Goal: Information Seeking & Learning: Compare options

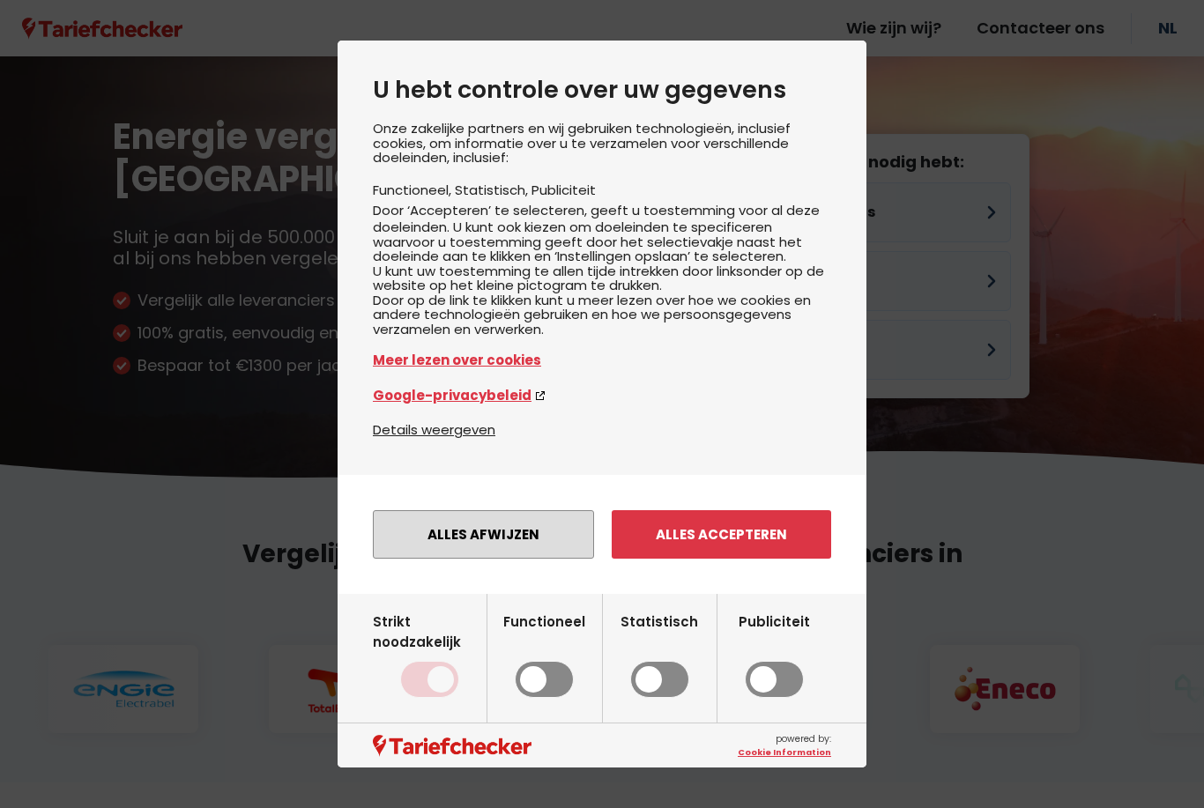
click at [531, 551] on button "Alles afwijzen" at bounding box center [483, 534] width 221 height 48
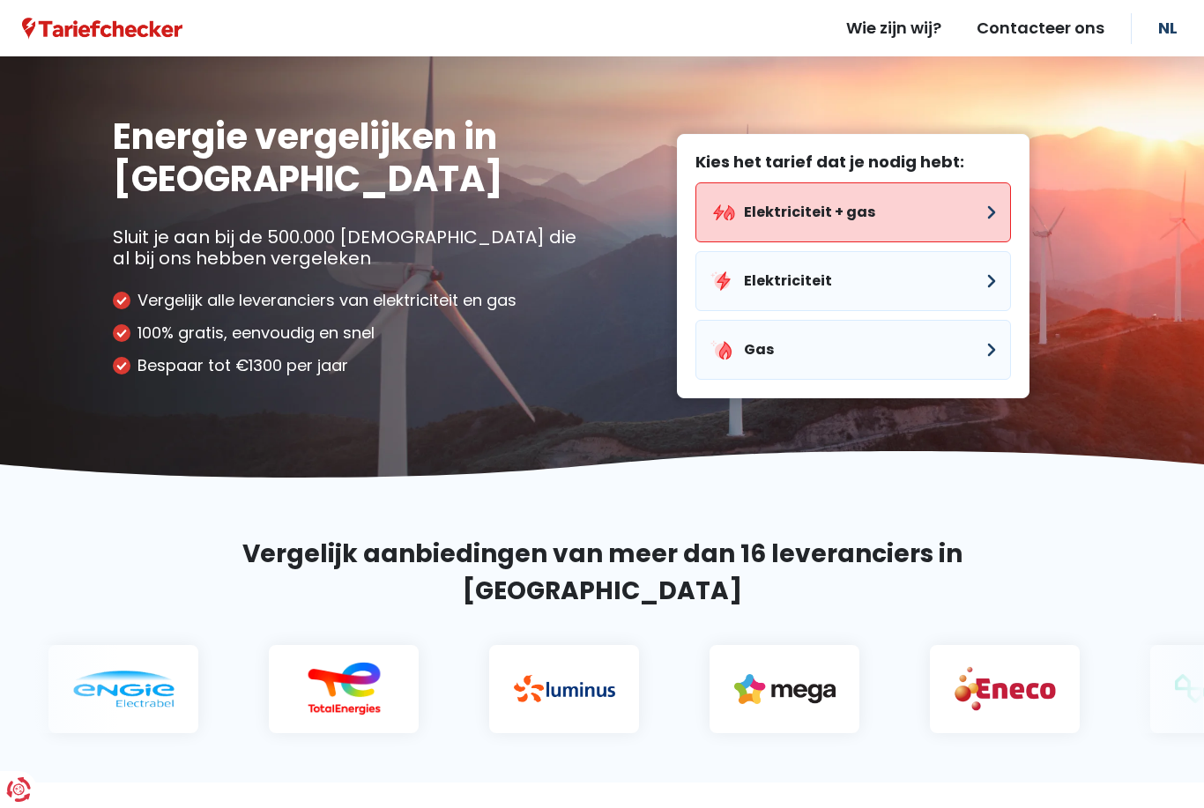
click at [803, 205] on button "Elektriciteit + gas" at bounding box center [852, 212] width 315 height 60
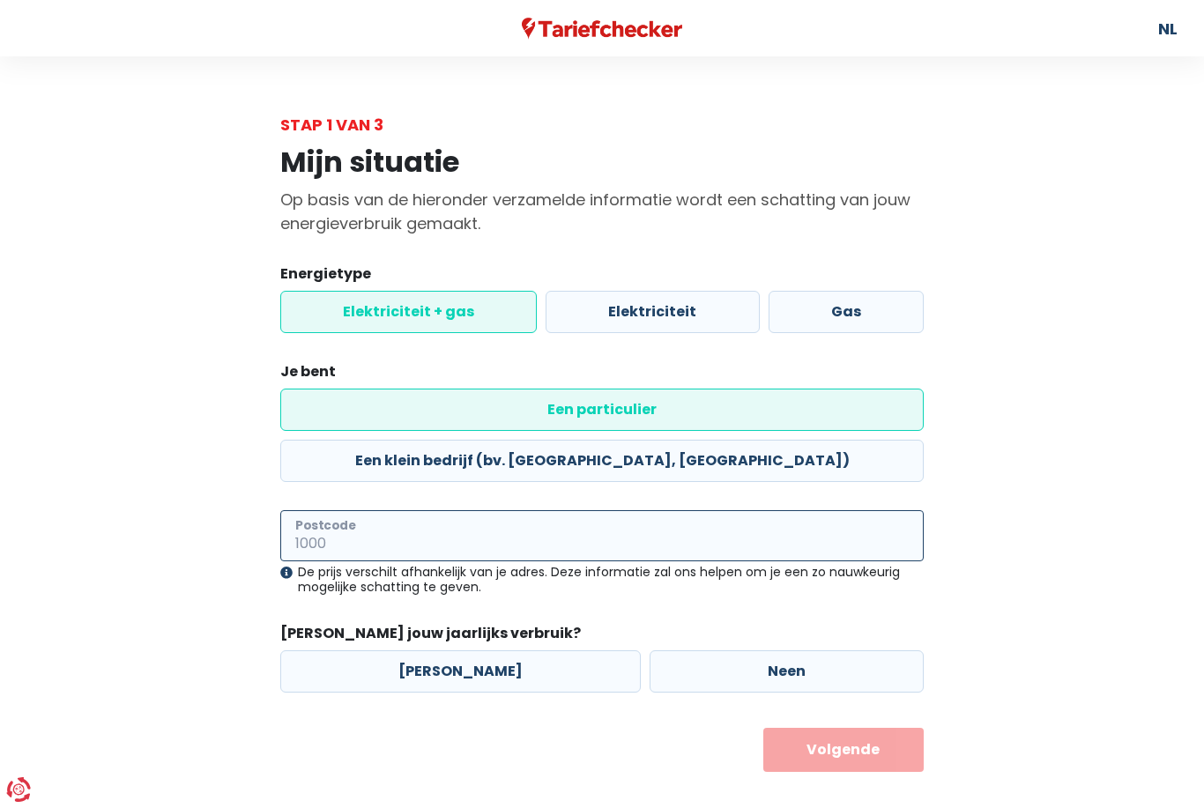
click at [473, 510] on input "Postcode" at bounding box center [601, 535] width 643 height 51
type input "3910"
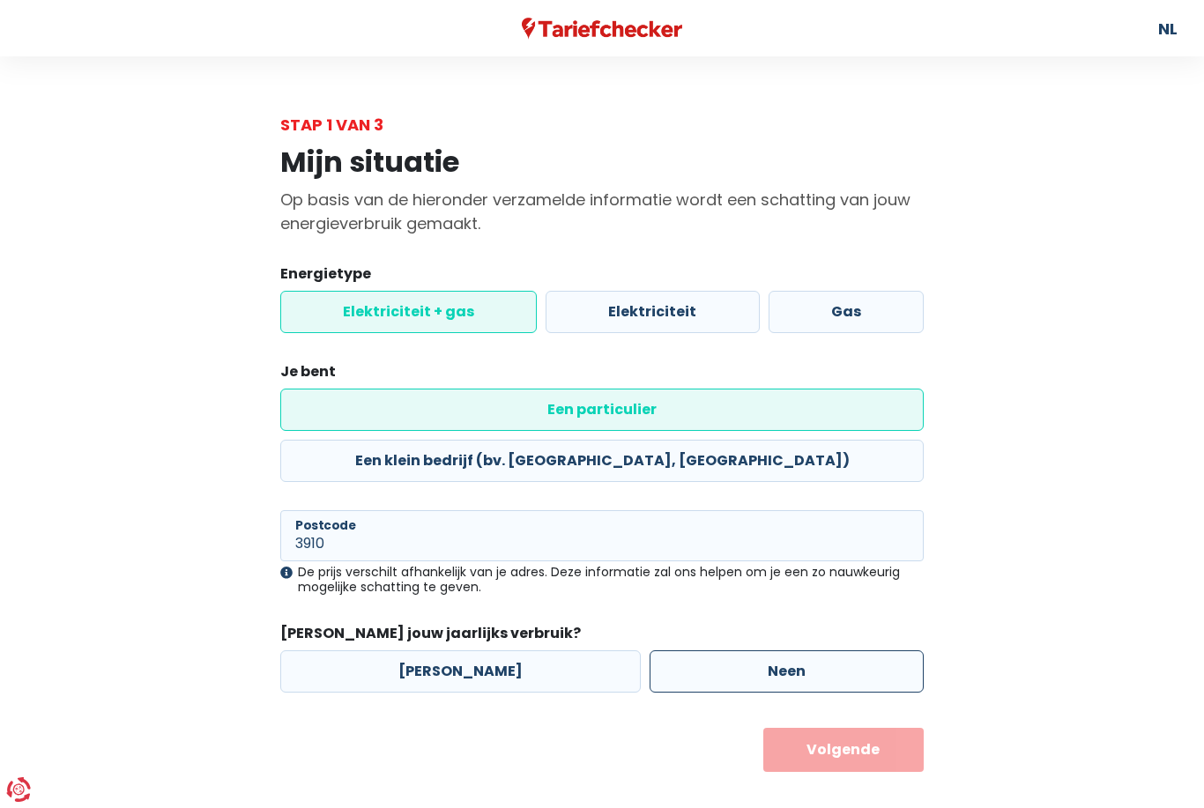
click at [672, 650] on label "Neen" at bounding box center [786, 671] width 274 height 42
click at [672, 650] on input "Neen" at bounding box center [786, 671] width 274 height 42
radio input "true"
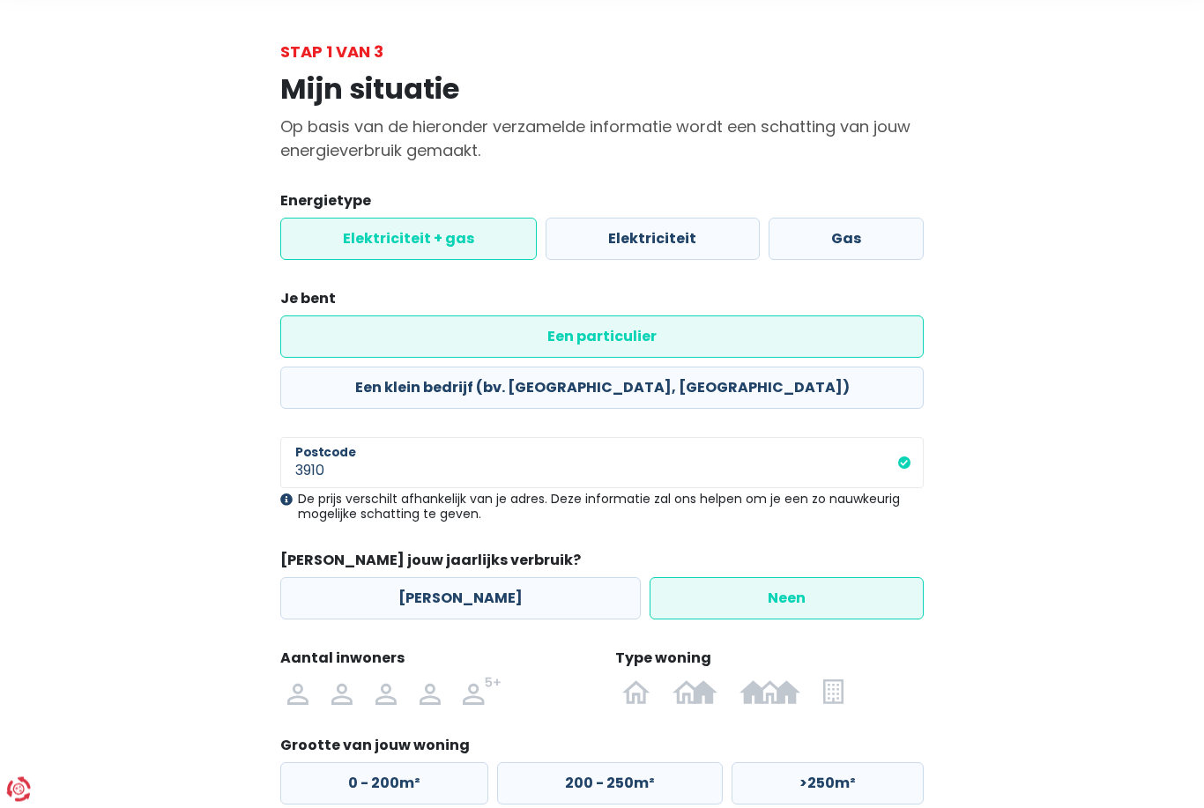
scroll to position [100, 0]
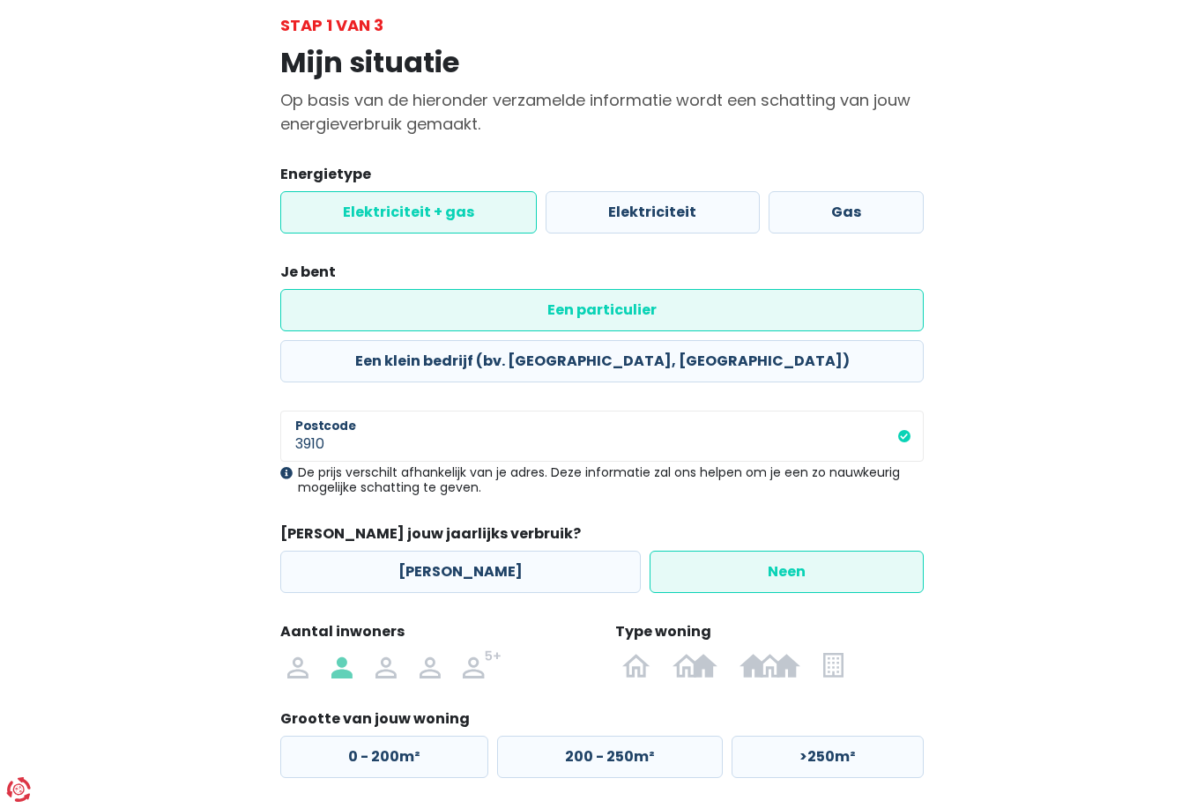
click at [329, 650] on label at bounding box center [342, 664] width 44 height 28
click at [329, 650] on input "radio" at bounding box center [342, 664] width 44 height 28
radio input "true"
click at [647, 650] on img at bounding box center [636, 664] width 28 height 28
click at [647, 650] on input "radio" at bounding box center [636, 664] width 51 height 28
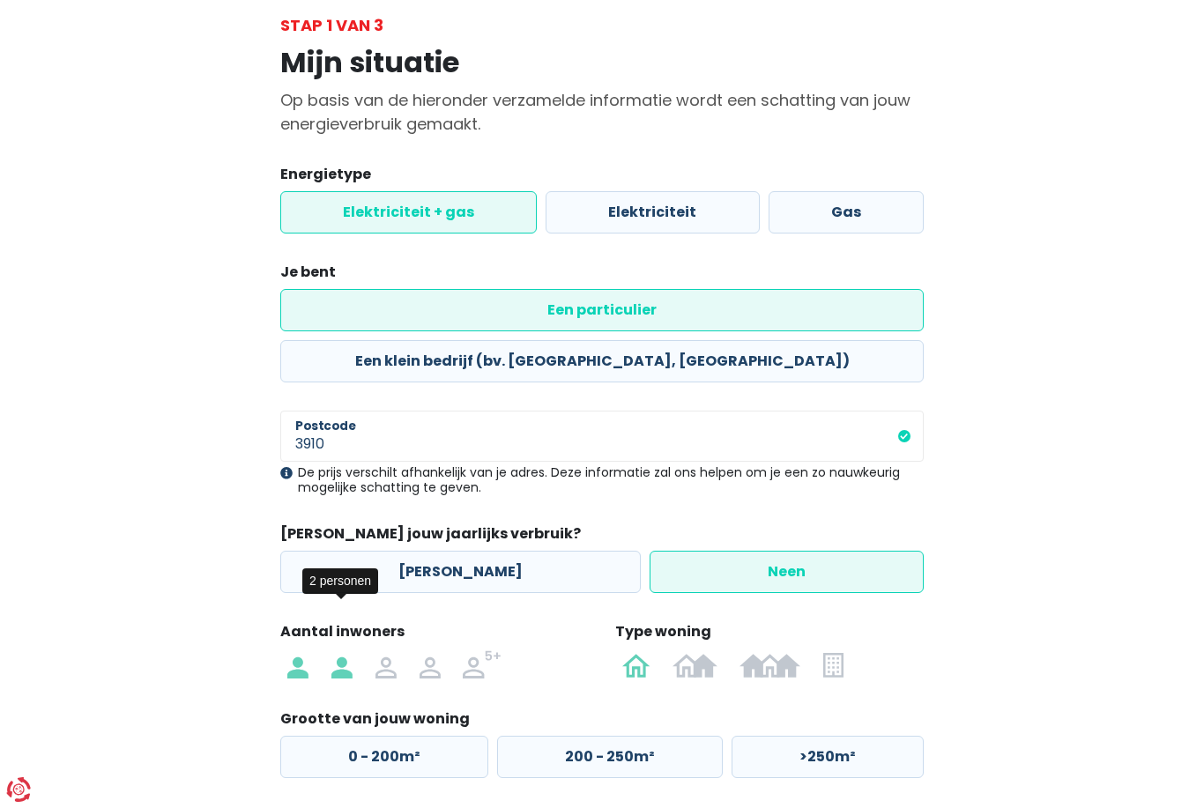
radio input "true"
click at [295, 736] on label "0 - 200m²" at bounding box center [384, 757] width 208 height 42
click at [295, 736] on input "0 - 200m²" at bounding box center [384, 757] width 208 height 42
radio input "true"
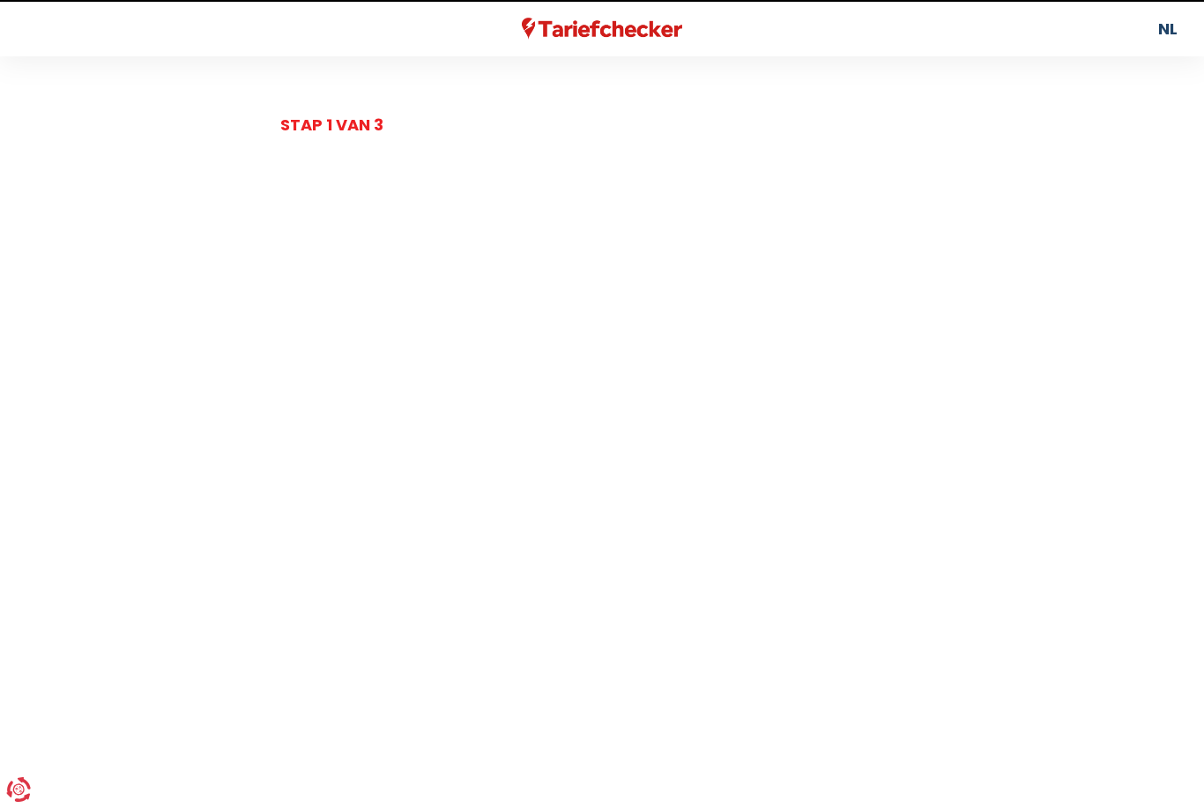
select select
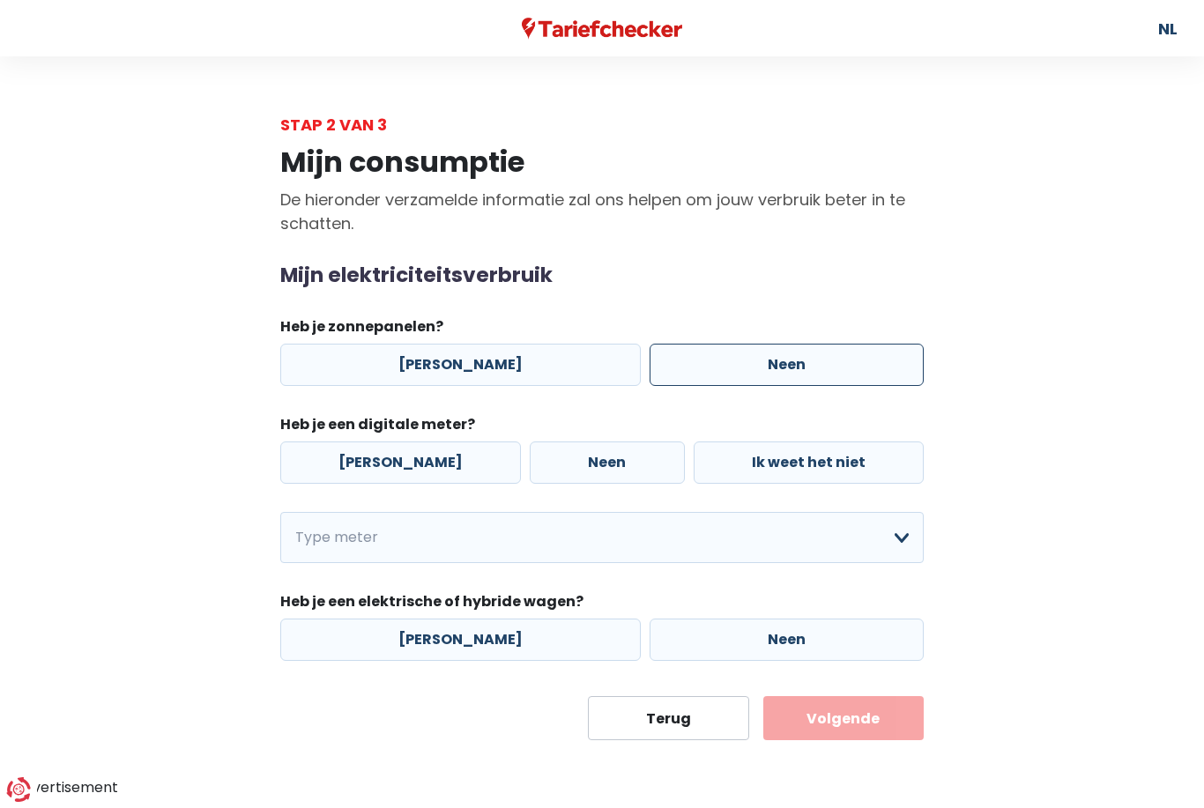
click at [813, 371] on label "Neen" at bounding box center [786, 365] width 274 height 42
click at [813, 371] on input "Neen" at bounding box center [786, 365] width 274 height 42
radio input "true"
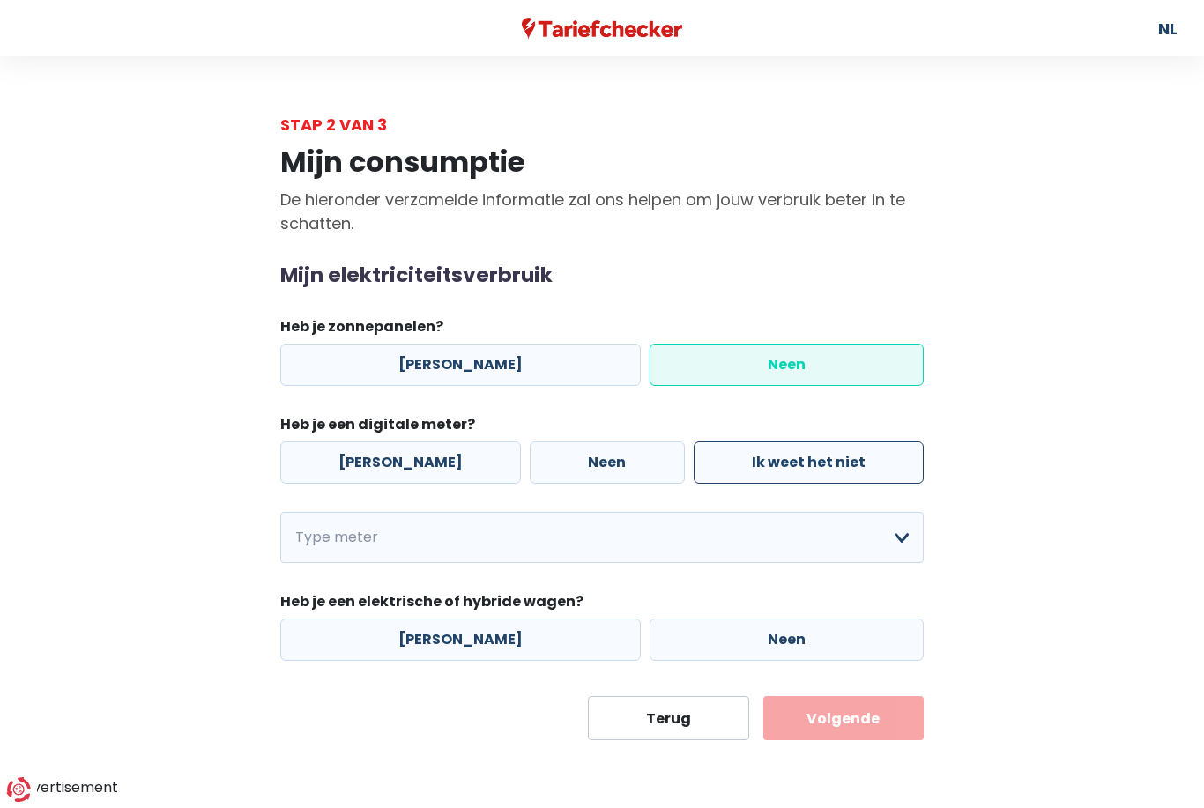
click at [753, 473] on label "Ik weet het niet" at bounding box center [809, 463] width 230 height 42
click at [753, 473] on input "Ik weet het niet" at bounding box center [809, 463] width 230 height 42
radio input "true"
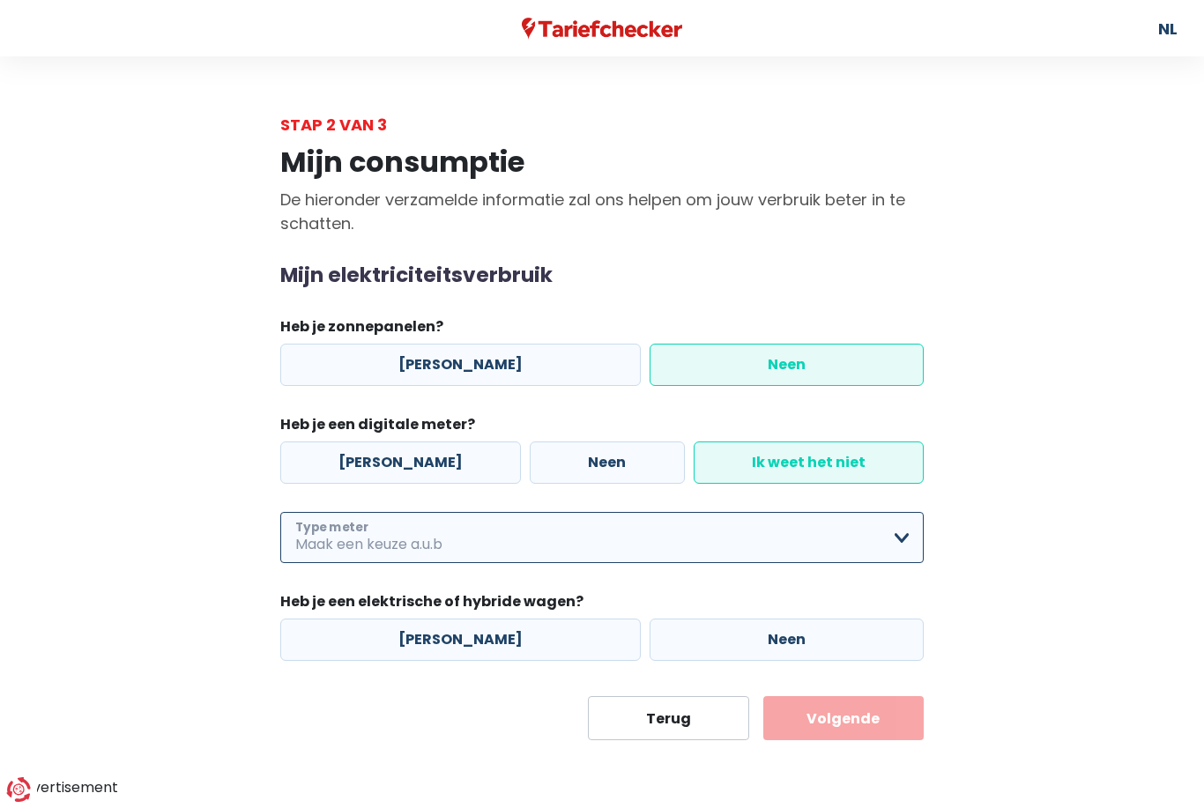
click at [897, 539] on select "Enkelvoudig Tweevoudig Enkelvoudig + uitsluitend nachttarief Tweevoudig + uitsl…" at bounding box center [601, 537] width 643 height 51
select select "day_night_bi_hourly"
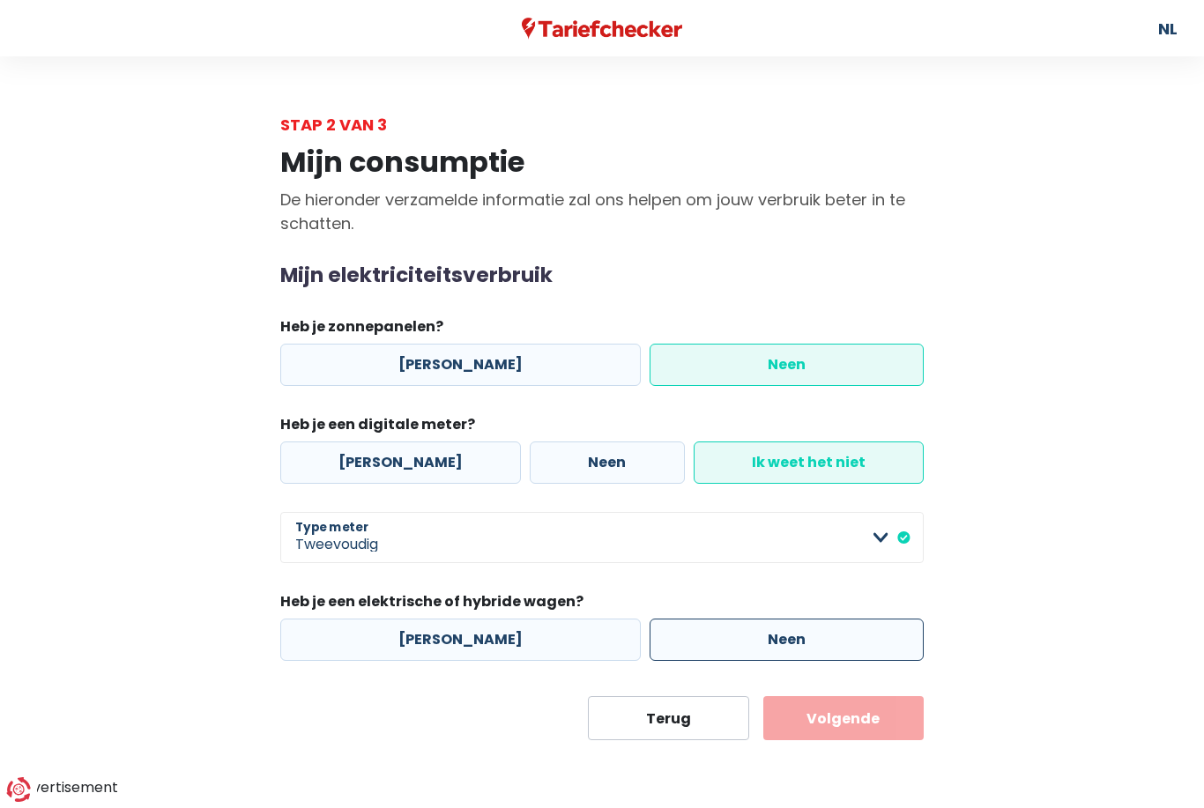
click at [787, 646] on label "Neen" at bounding box center [786, 640] width 274 height 42
click at [787, 646] on input "Neen" at bounding box center [786, 640] width 274 height 42
radio input "true"
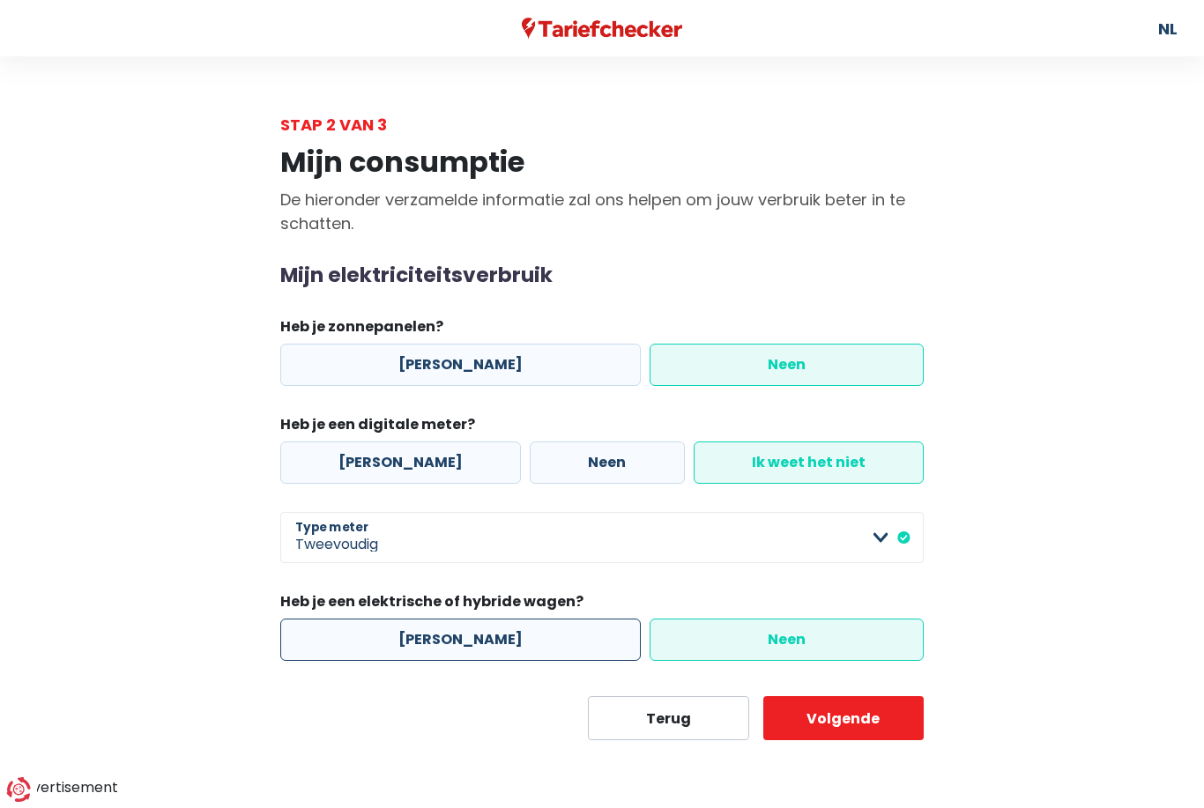
click at [309, 643] on label "[PERSON_NAME]" at bounding box center [460, 640] width 360 height 42
click at [309, 643] on input "[PERSON_NAME]" at bounding box center [460, 640] width 360 height 42
radio input "true"
radio input "false"
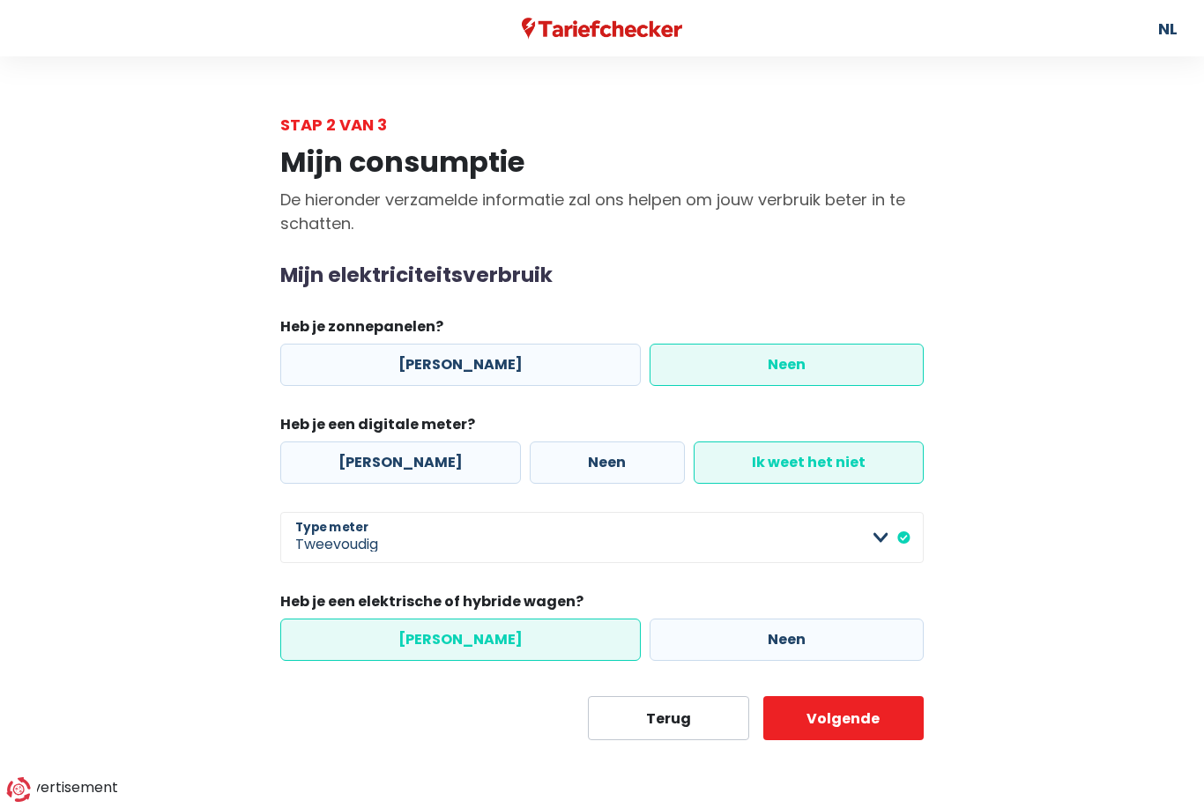
click at [315, 658] on label "[PERSON_NAME]" at bounding box center [460, 640] width 360 height 42
click at [315, 658] on input "[PERSON_NAME]" at bounding box center [460, 640] width 360 height 42
click at [866, 729] on button "Volgende" at bounding box center [843, 718] width 161 height 44
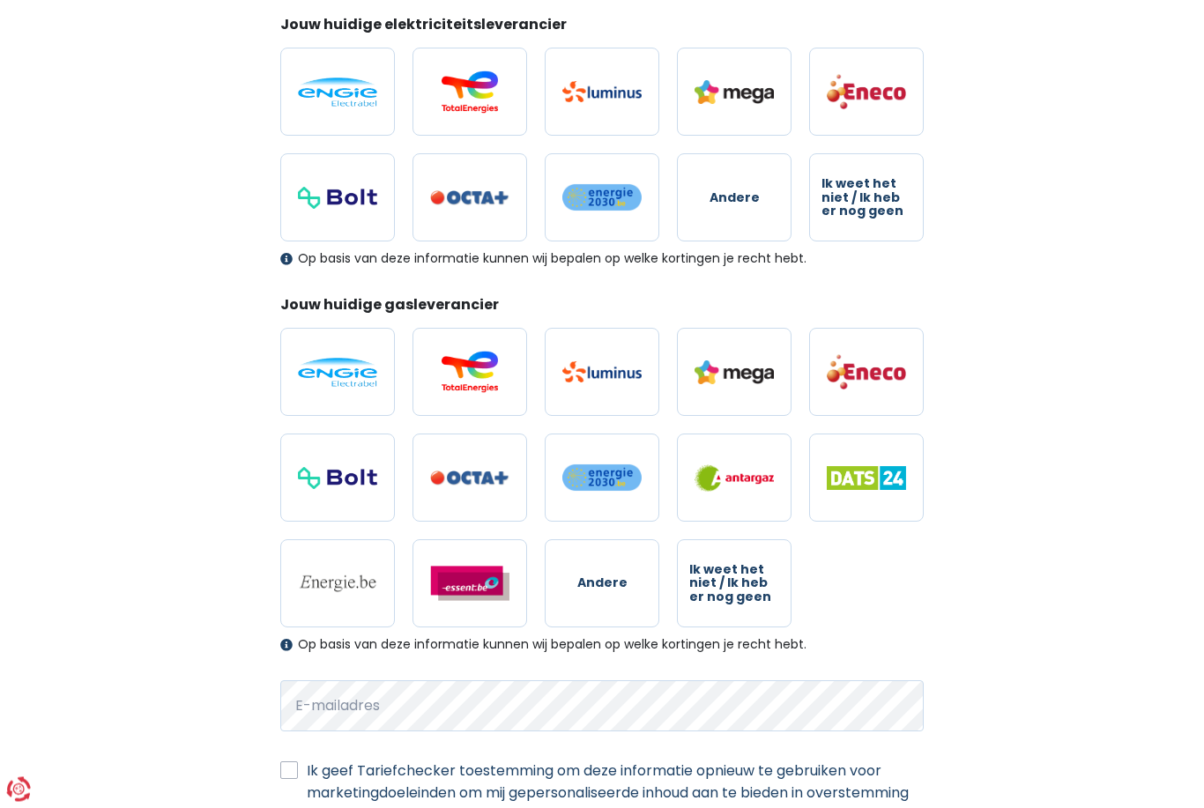
scroll to position [348, 0]
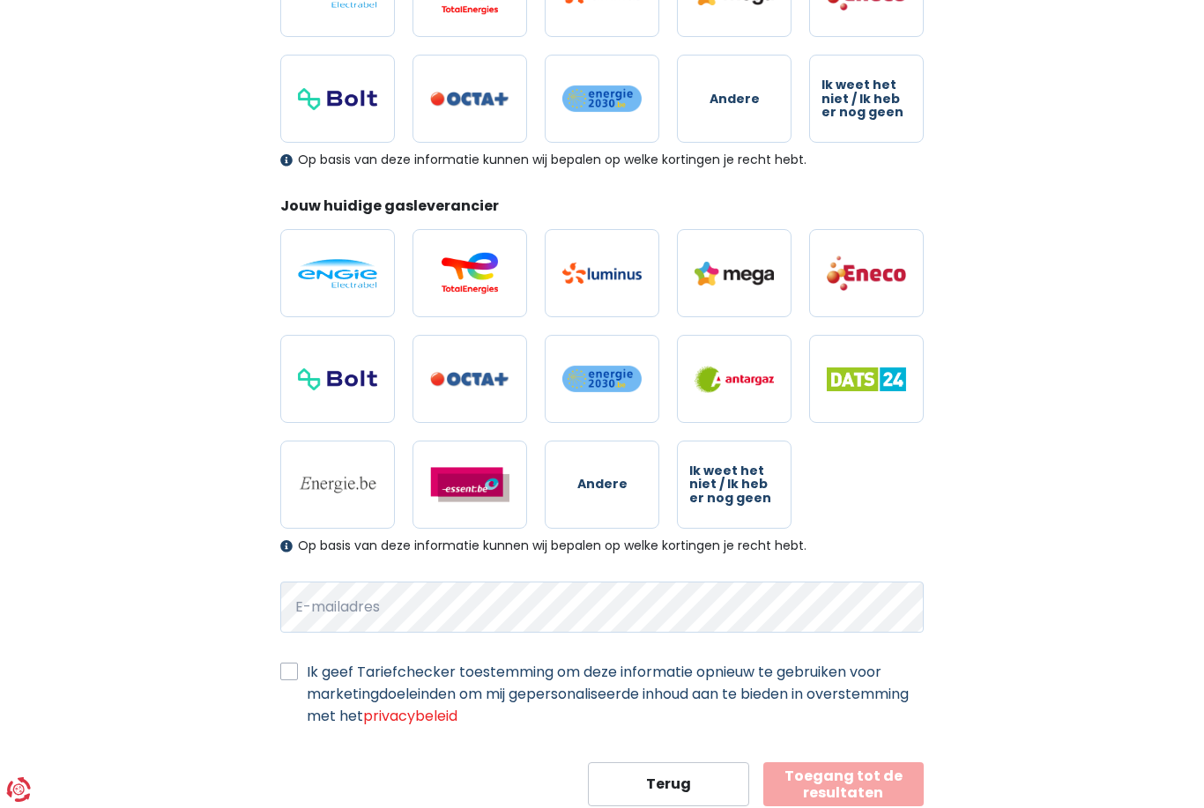
scroll to position [405, 0]
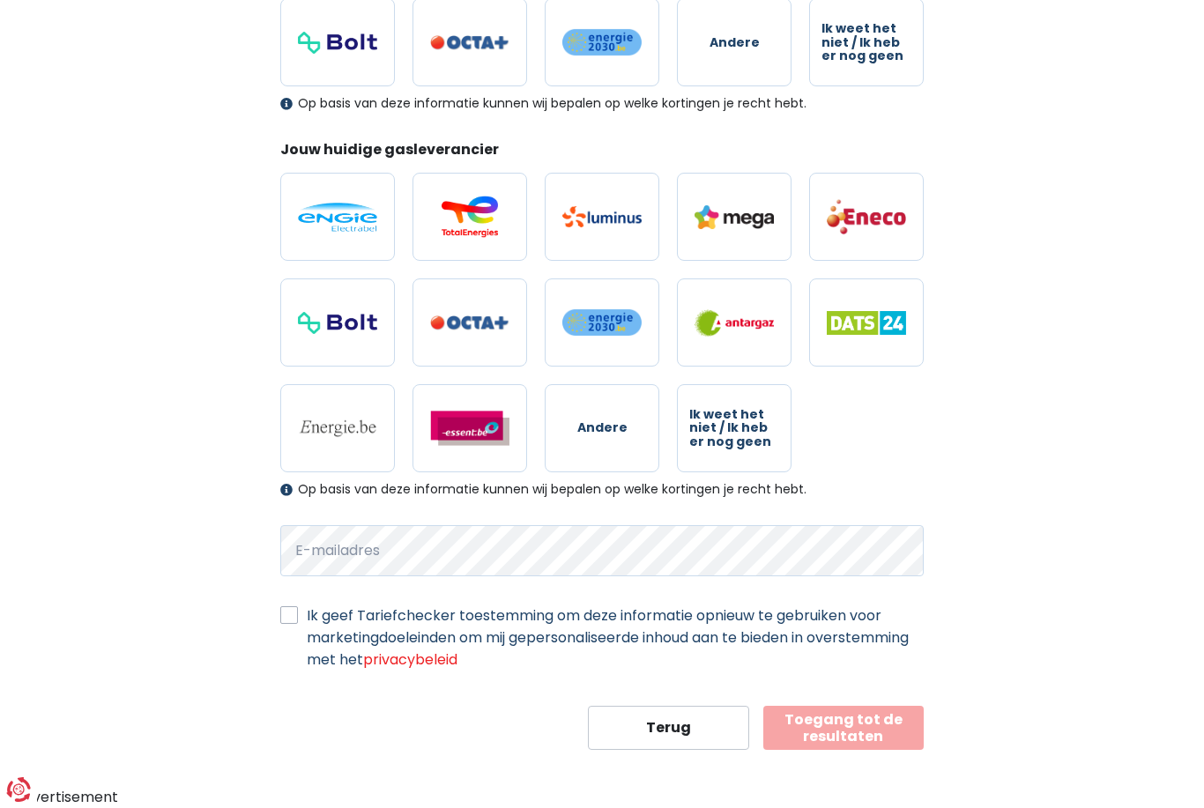
select select "day_night_bi_hourly"
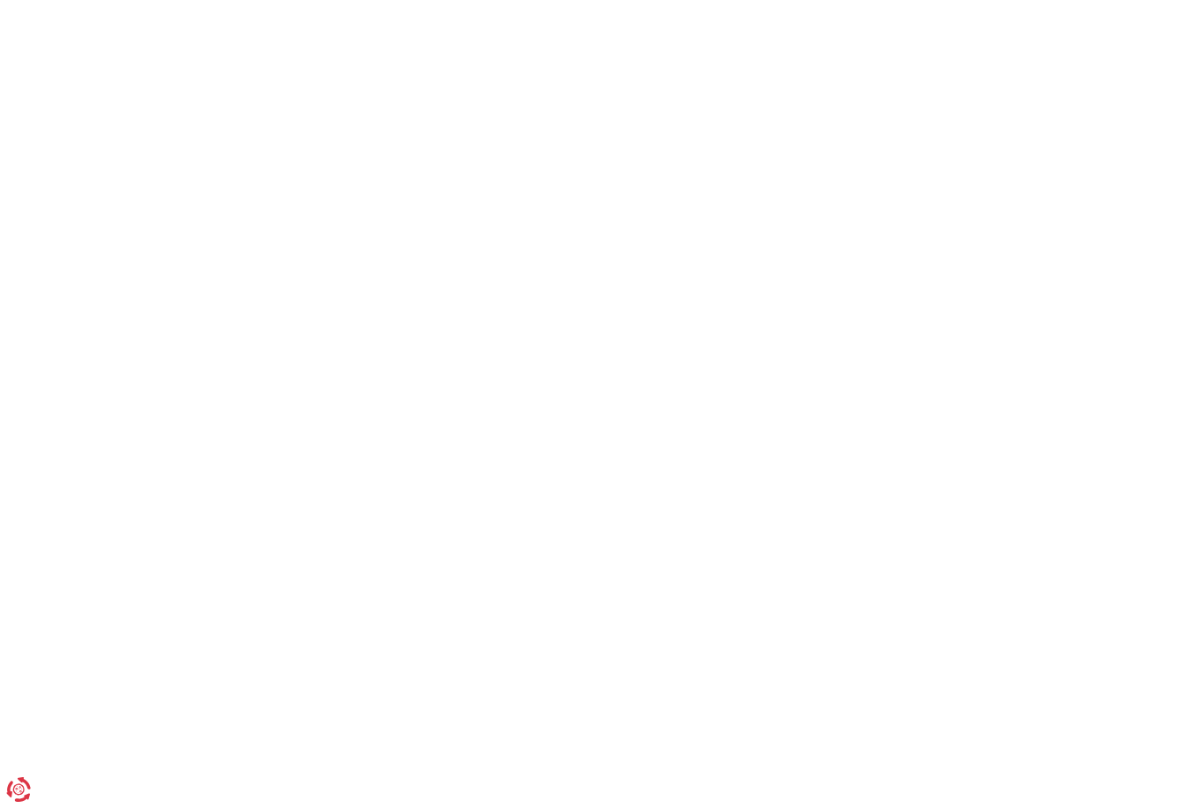
scroll to position [100, 0]
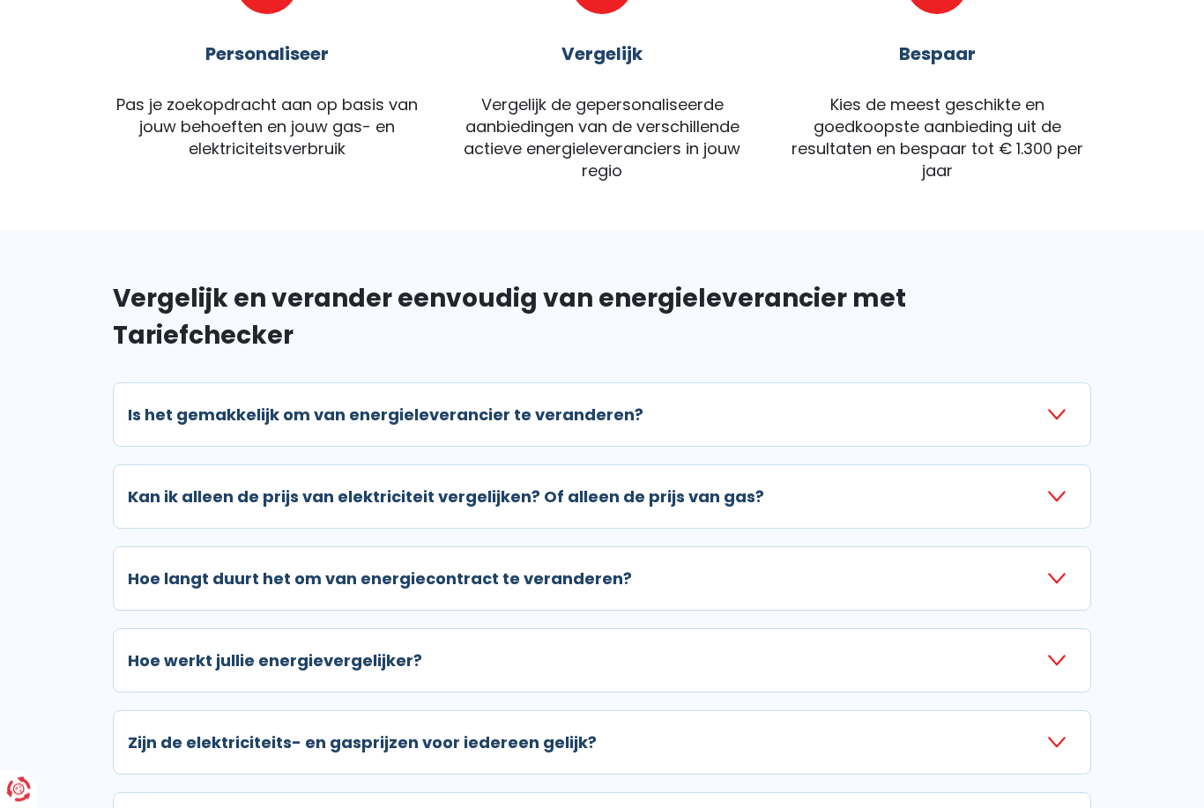
scroll to position [1004, 0]
click at [627, 403] on h3 "Is het gemakkelijk om van energieleverancier te veranderen?" at bounding box center [386, 415] width 516 height 24
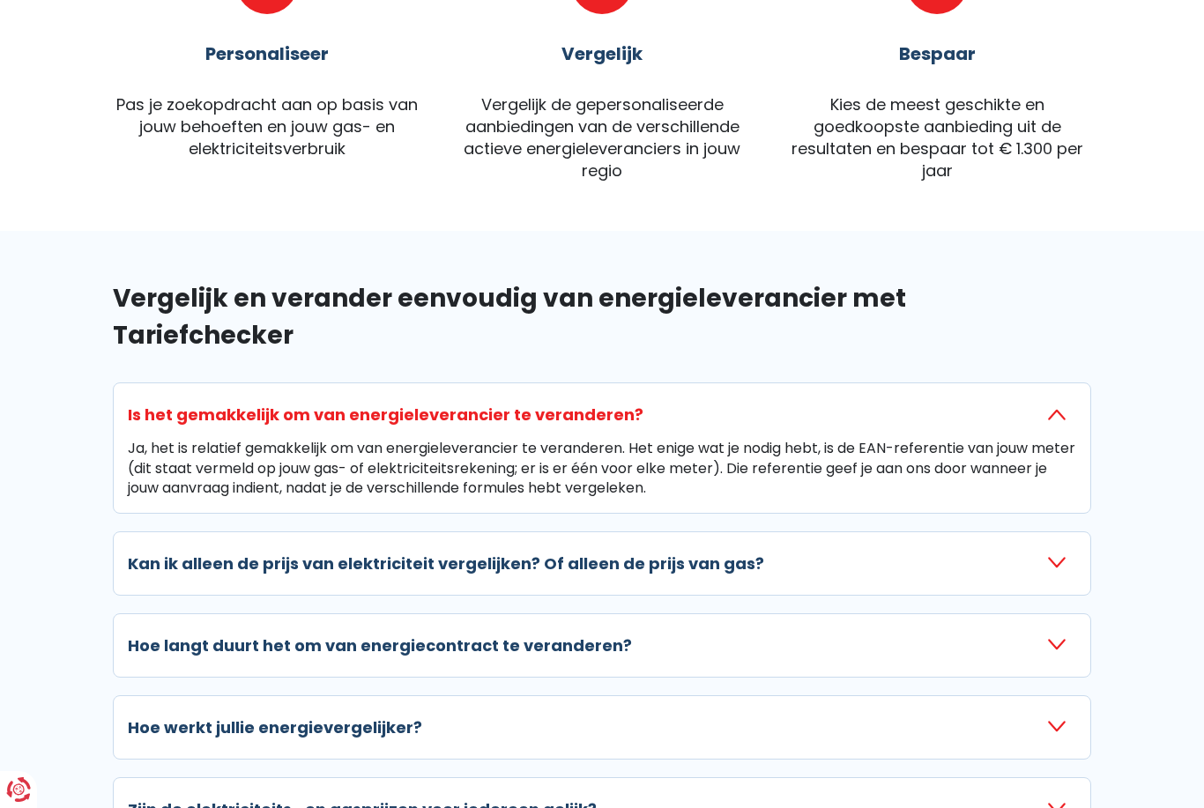
click at [627, 403] on h3 "Is het gemakkelijk om van energieleverancier te veranderen?" at bounding box center [386, 415] width 516 height 24
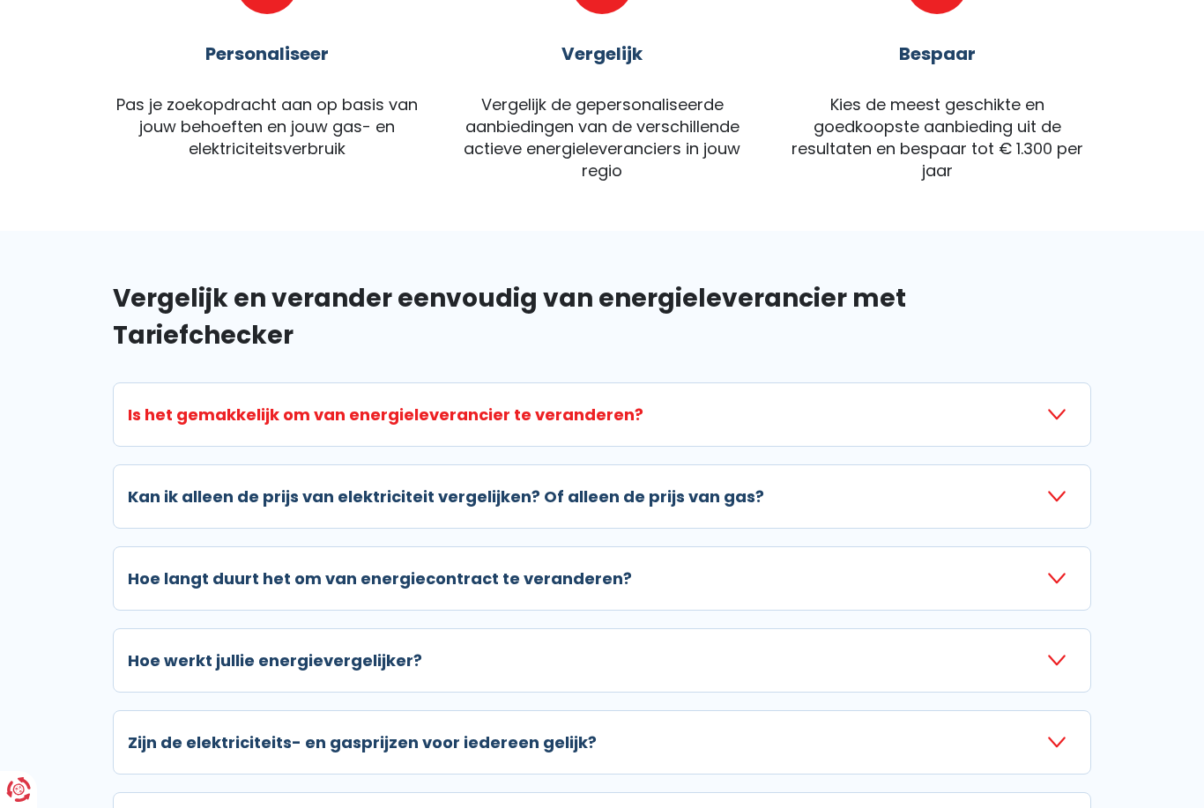
click at [627, 403] on h3 "Is het gemakkelijk om van energieleverancier te veranderen?" at bounding box center [386, 415] width 516 height 24
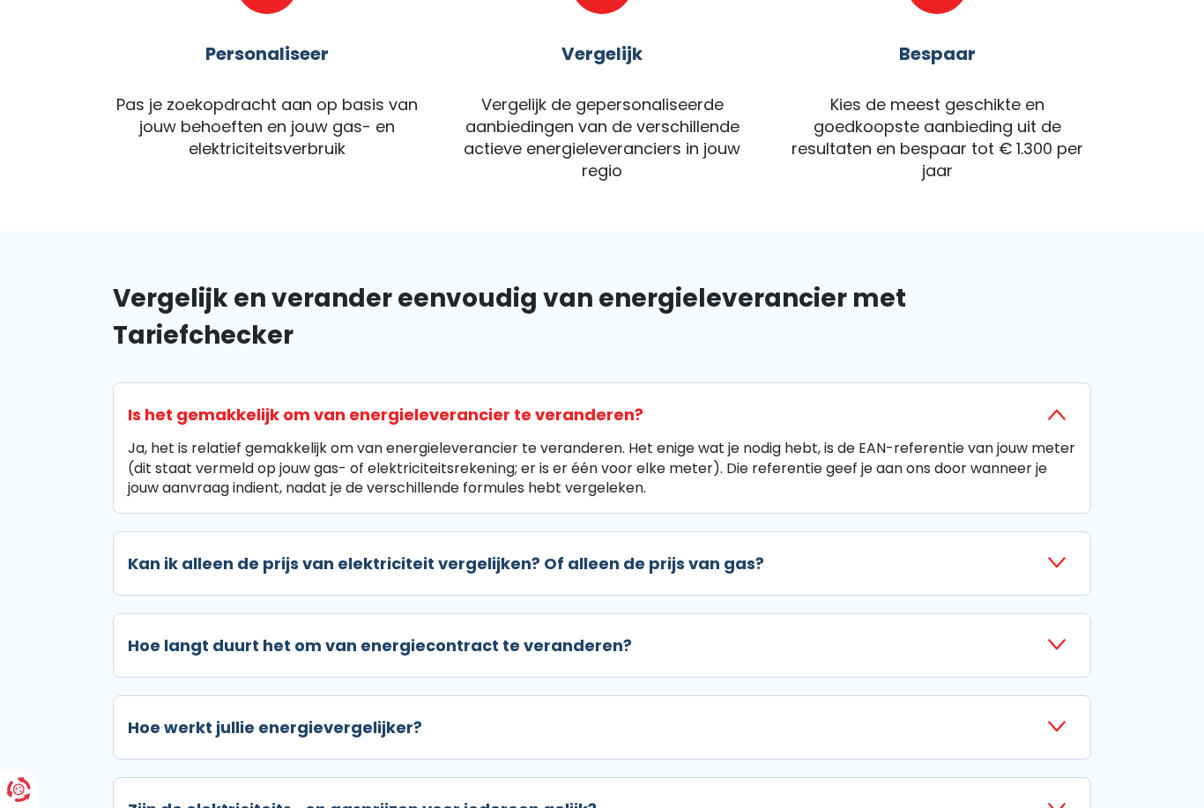
click at [627, 403] on h3 "Is het gemakkelijk om van energieleverancier te veranderen?" at bounding box center [386, 415] width 516 height 24
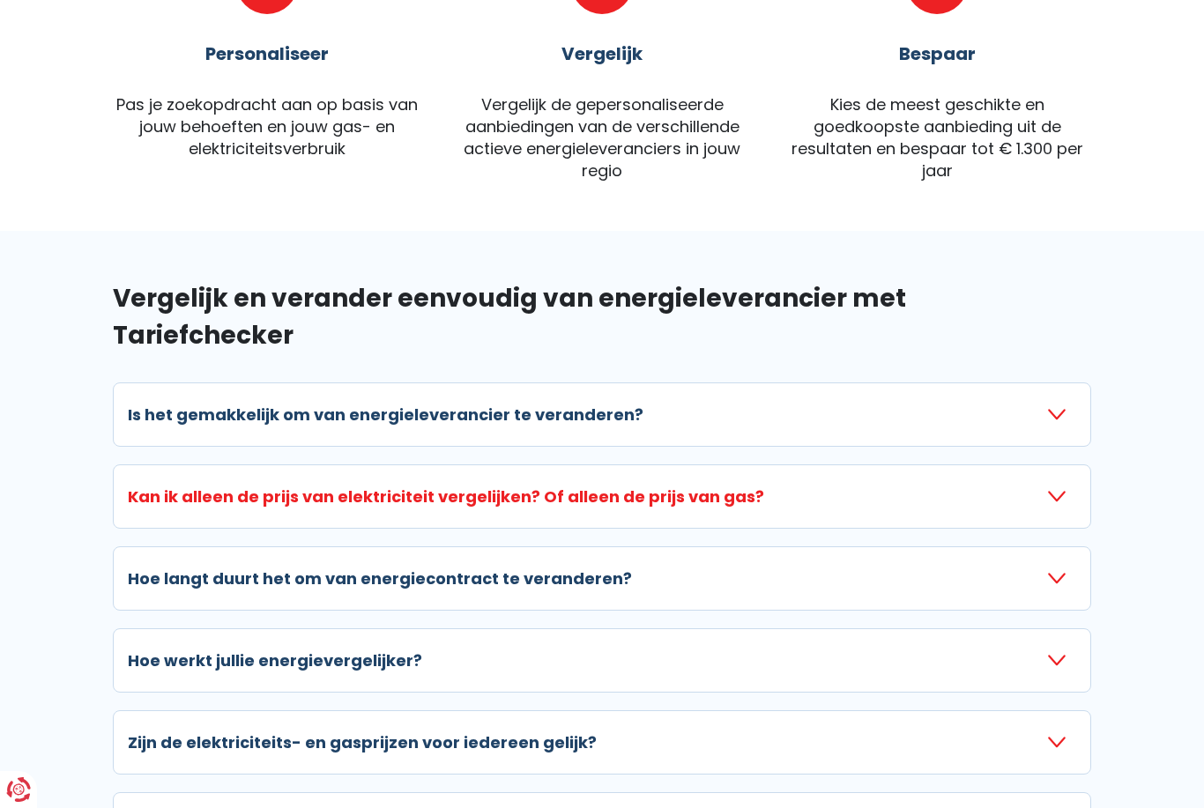
click at [617, 479] on button "Kan ik alleen de prijs van elektriciteit vergelijken? Of alleen de prijs van ga…" at bounding box center [602, 496] width 948 height 34
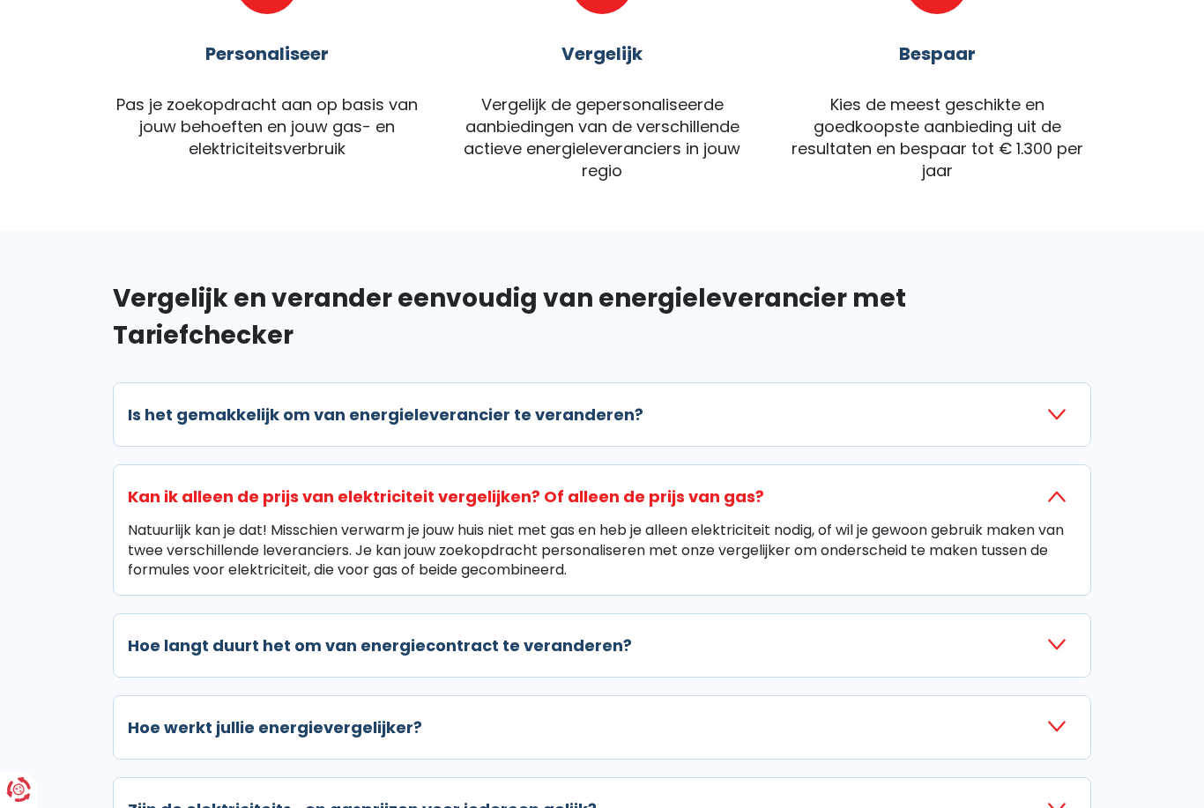
click at [617, 479] on button "Kan ik alleen de prijs van elektriciteit vergelijken? Of alleen de prijs van ga…" at bounding box center [602, 496] width 948 height 34
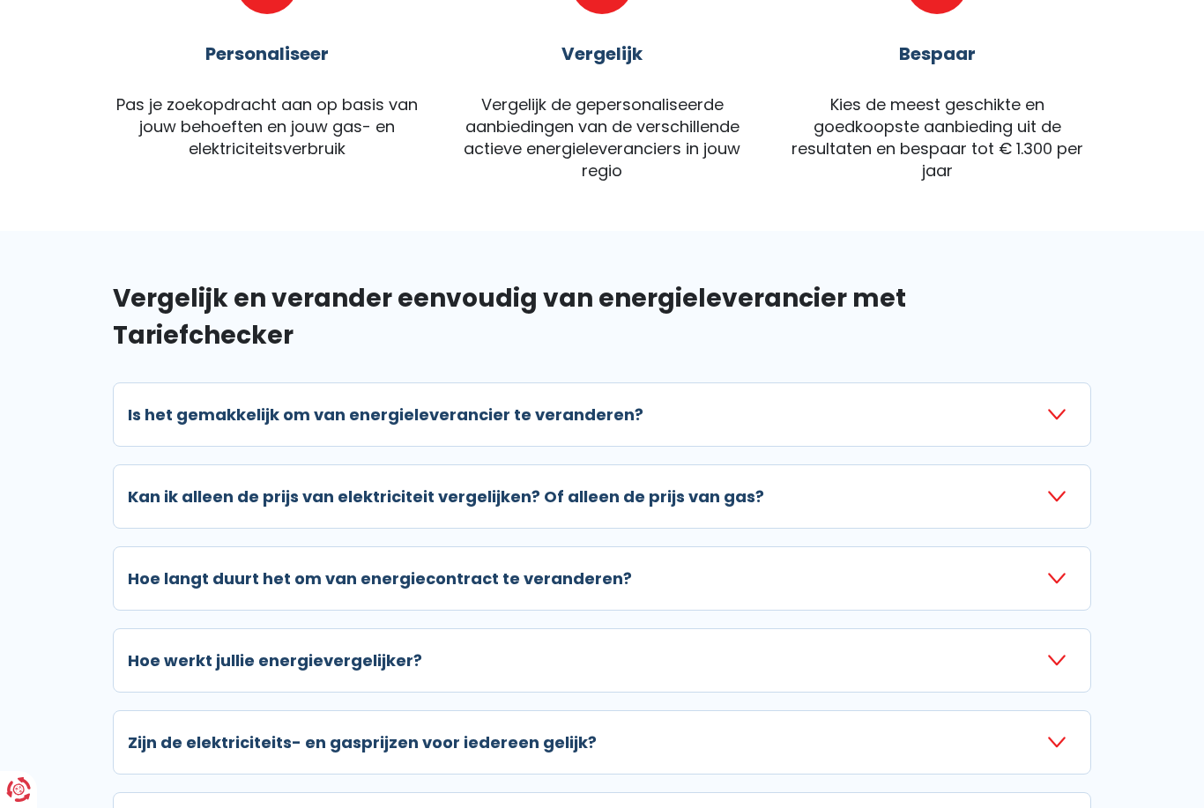
click at [602, 546] on div "Hoe langt duurt het om van energiecontract te veranderen? Van zodra het verzoek…" at bounding box center [602, 578] width 978 height 64
click at [568, 567] on h3 "Hoe langt duurt het om van energiecontract te veranderen?" at bounding box center [380, 579] width 504 height 24
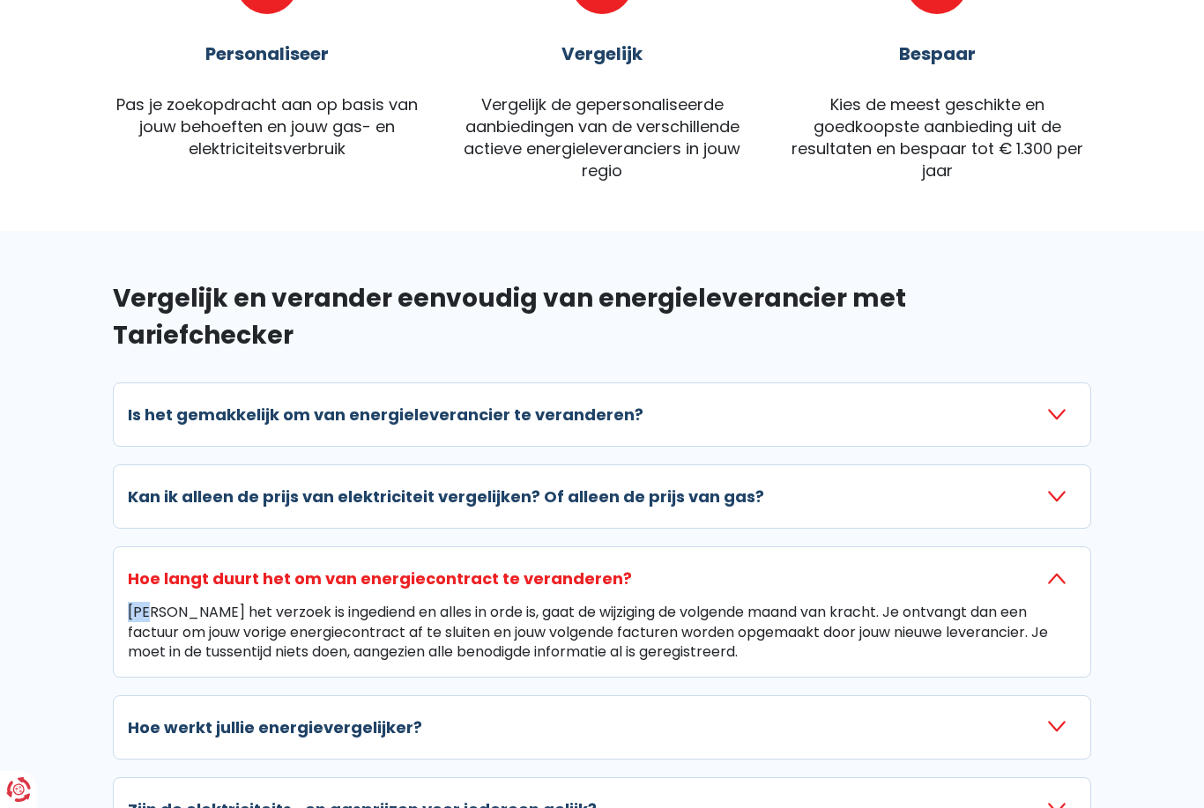
click at [56, 266] on section "Vergelijk en verander eenvoudig van energieleverancier met Tariefchecker Is het…" at bounding box center [602, 601] width 1204 height 741
click at [565, 567] on h3 "Hoe langt duurt het om van energiecontract te veranderen?" at bounding box center [380, 579] width 504 height 24
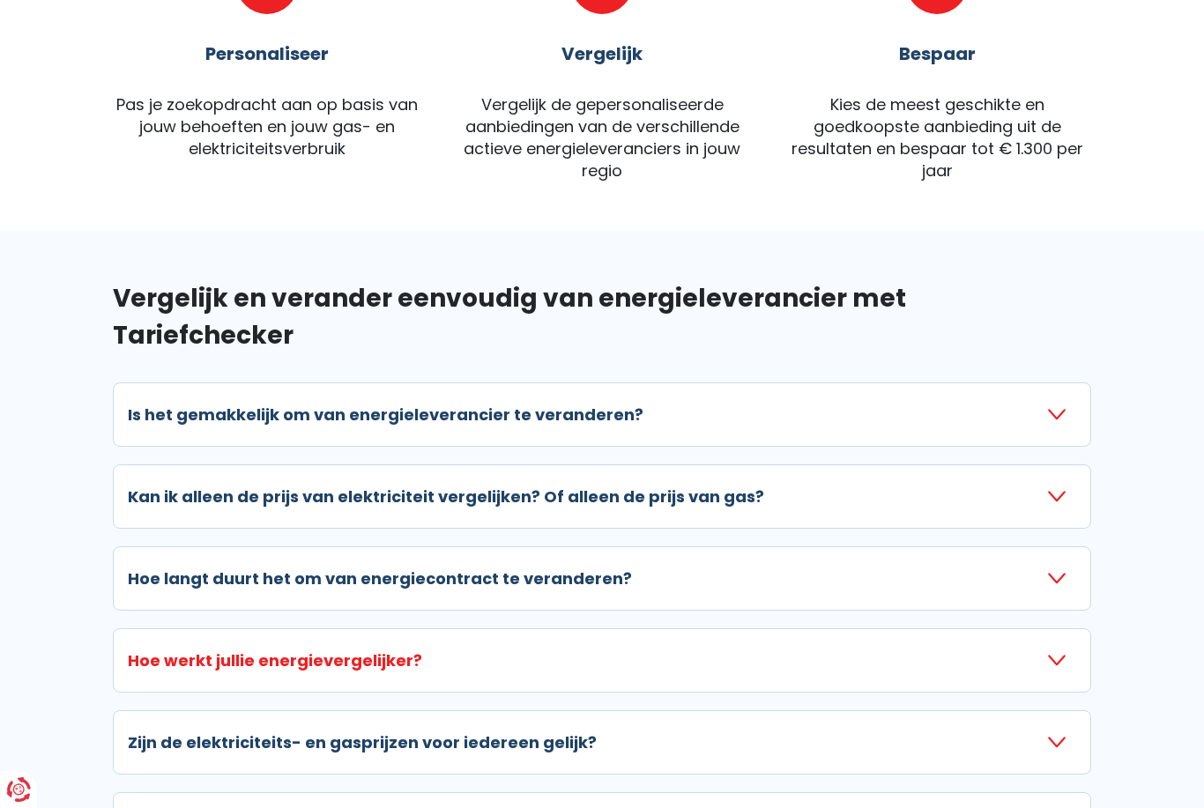
click at [542, 643] on button "Hoe werkt jullie energievergelijker?" at bounding box center [602, 660] width 948 height 34
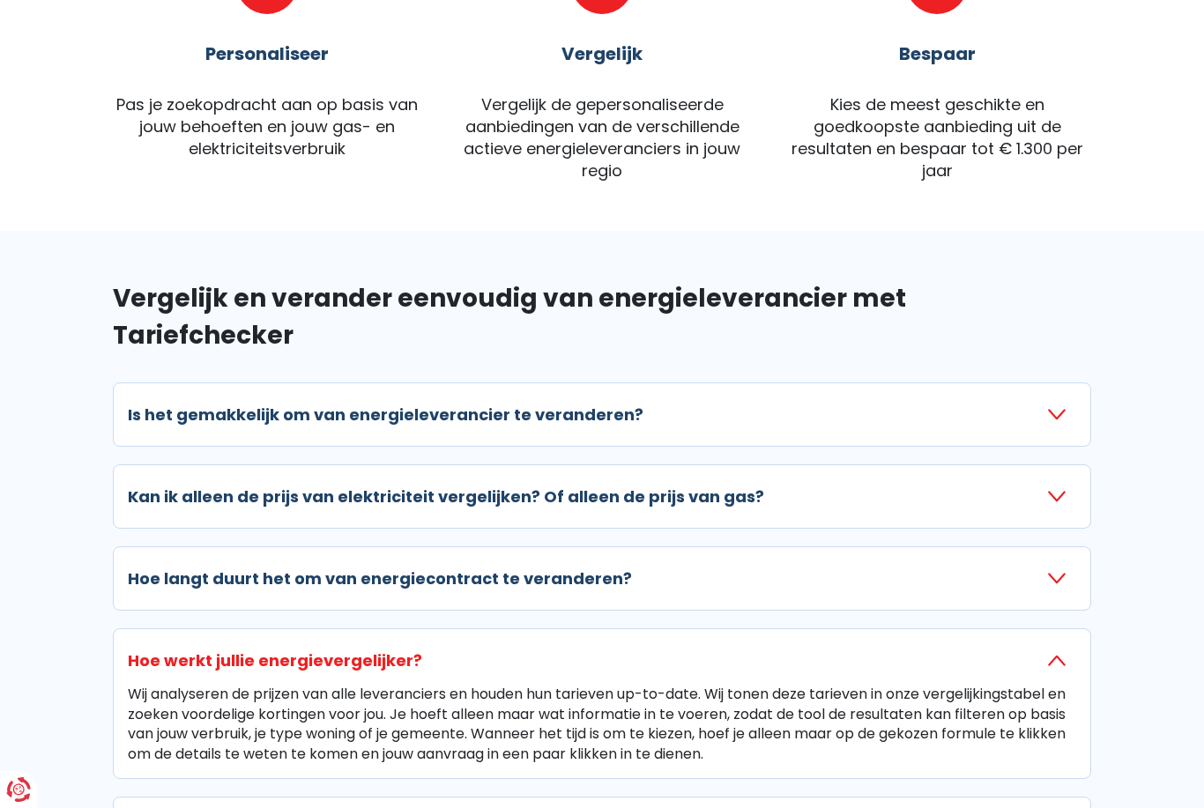
click at [542, 643] on button "Hoe werkt jullie energievergelijker?" at bounding box center [602, 660] width 948 height 34
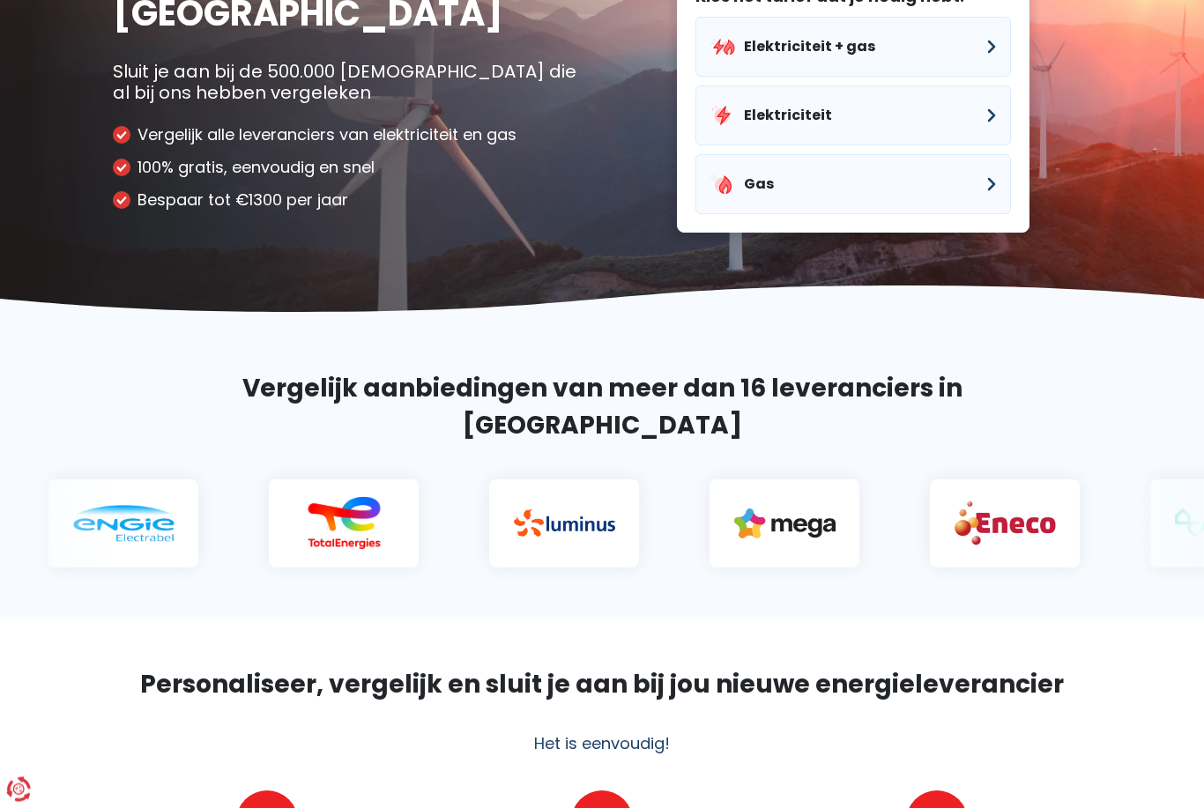
scroll to position [0, 0]
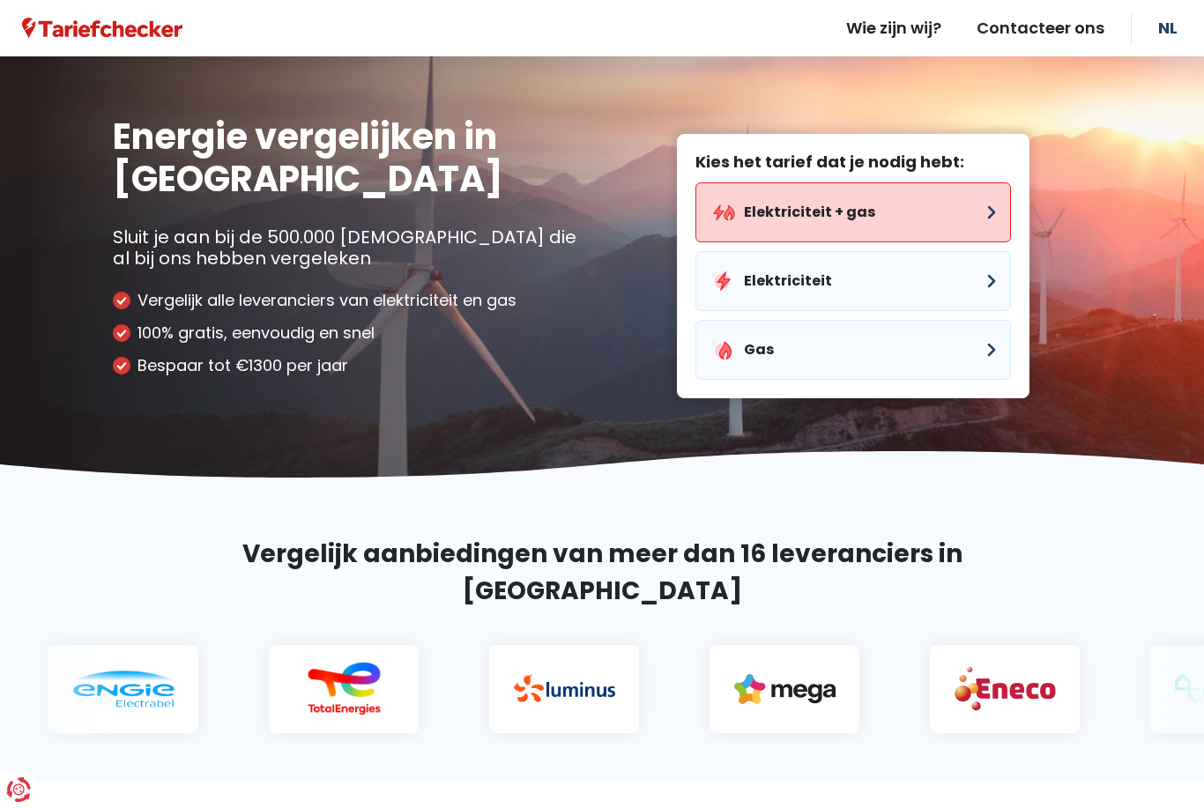
click at [951, 219] on button "Elektriciteit + gas" at bounding box center [852, 212] width 315 height 60
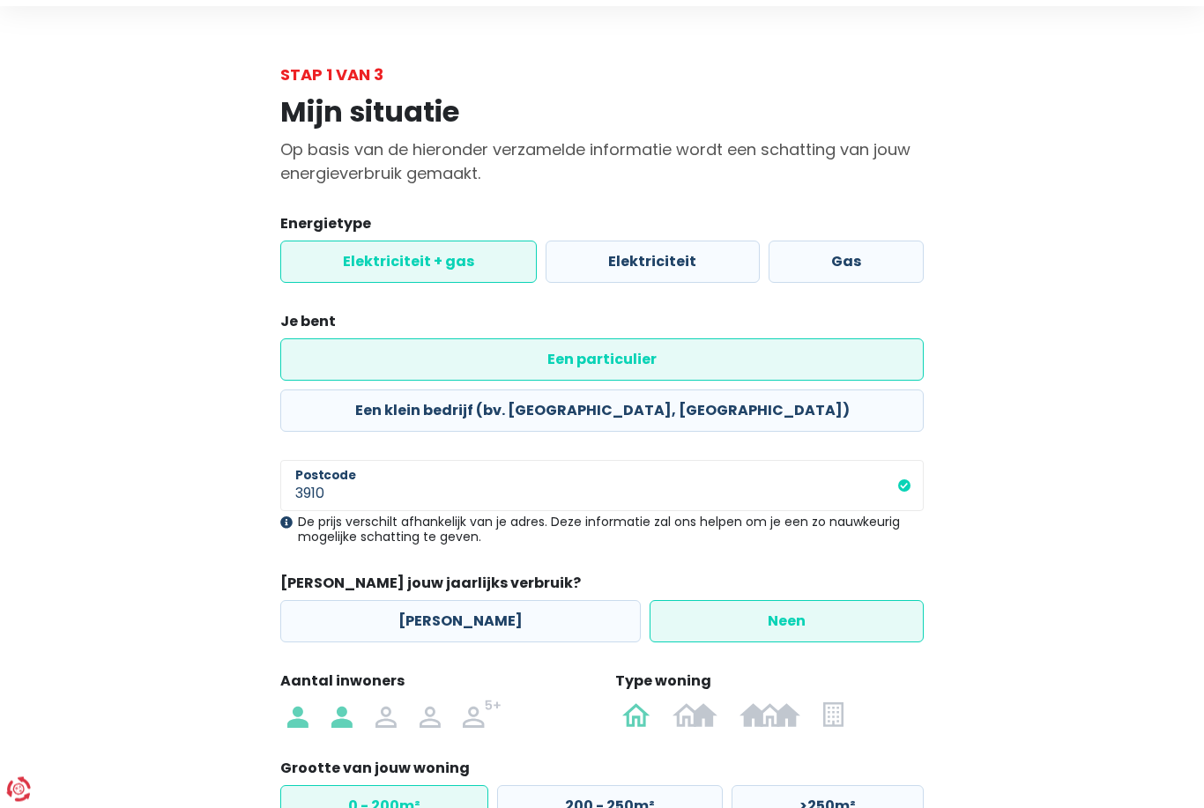
scroll to position [100, 0]
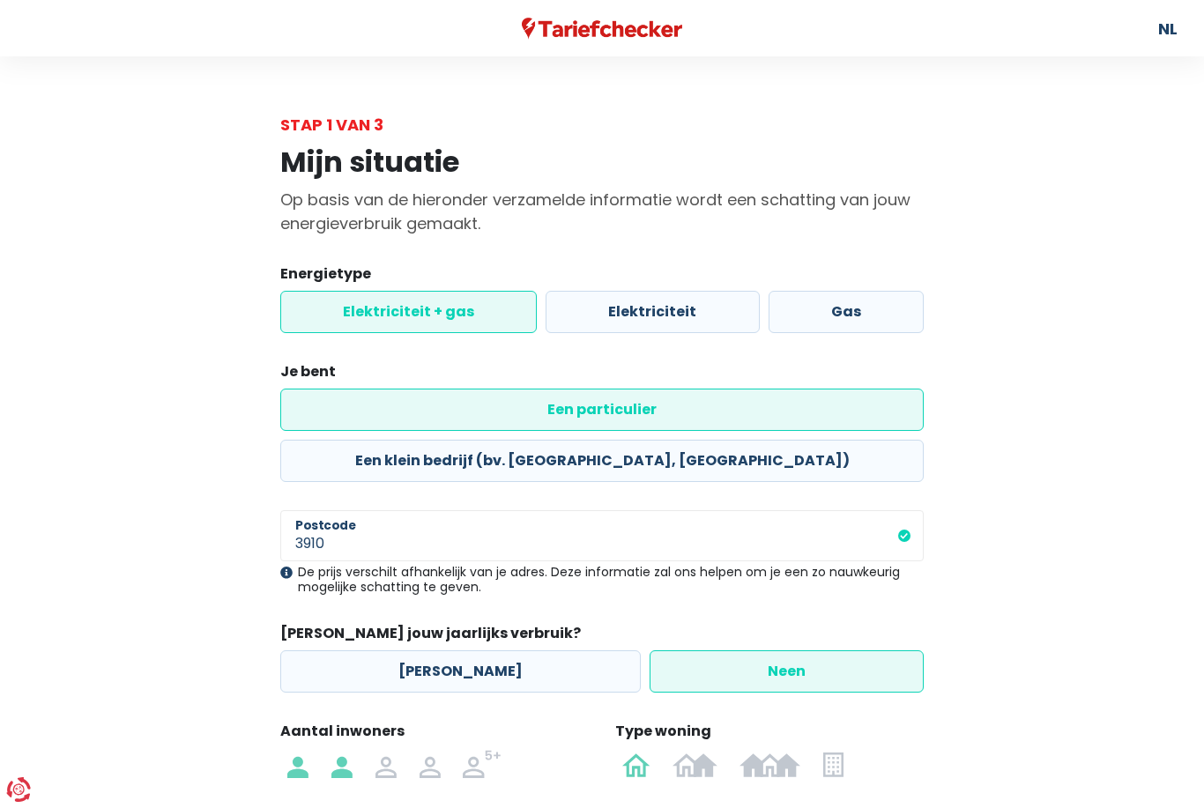
select select "day_night_bi_hourly"
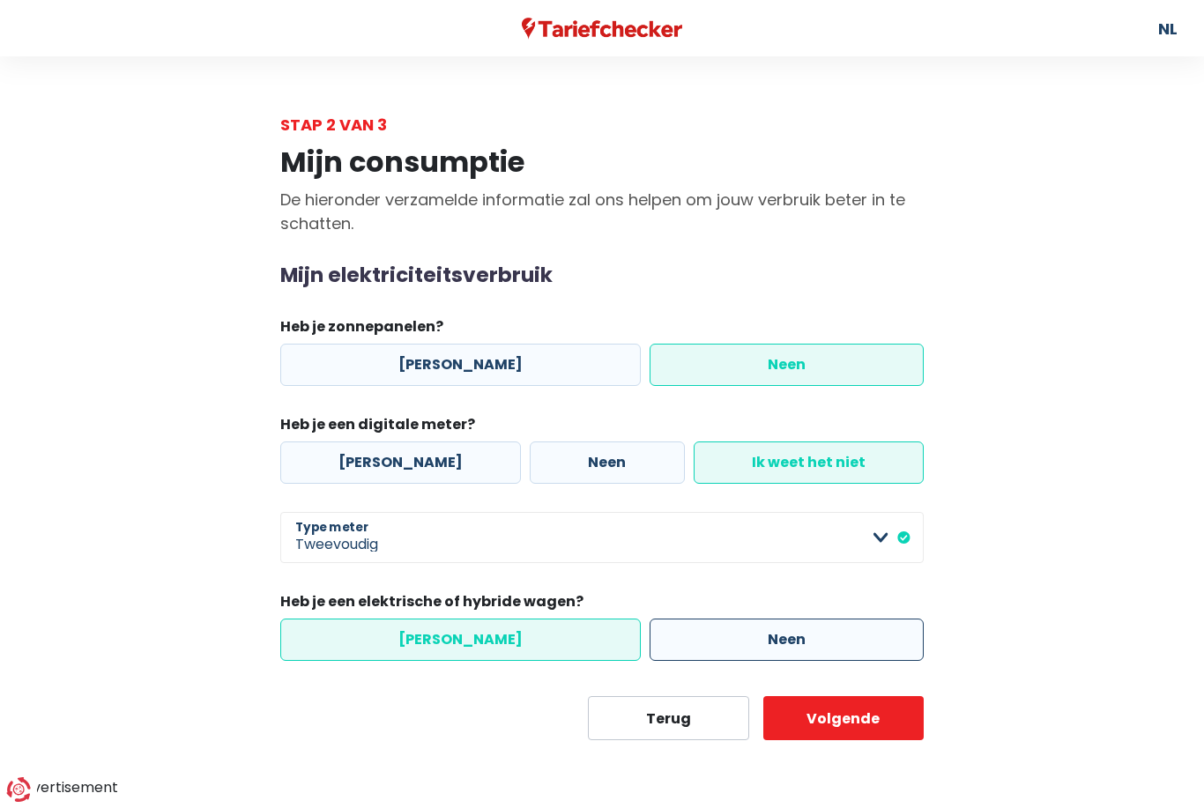
click at [872, 633] on label "Neen" at bounding box center [786, 640] width 274 height 42
click at [872, 633] on input "Neen" at bounding box center [786, 640] width 274 height 42
radio input "true"
radio input "false"
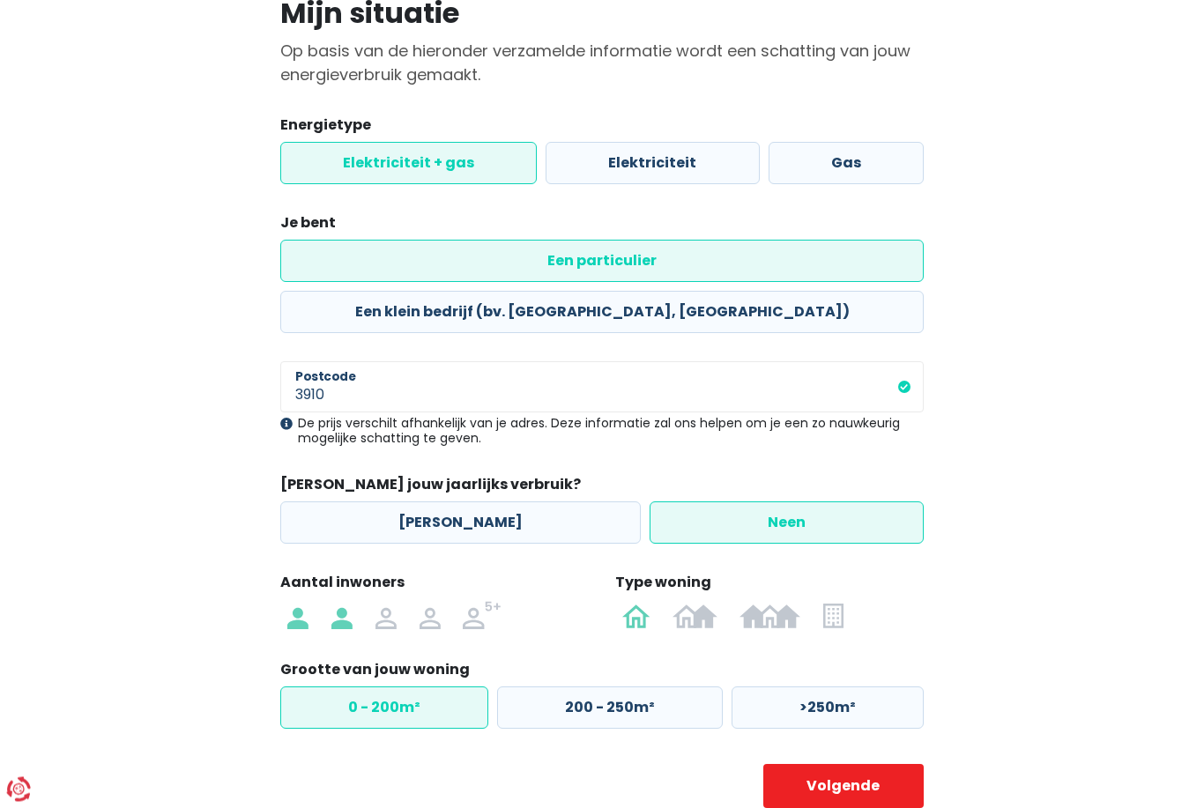
scroll to position [156, 0]
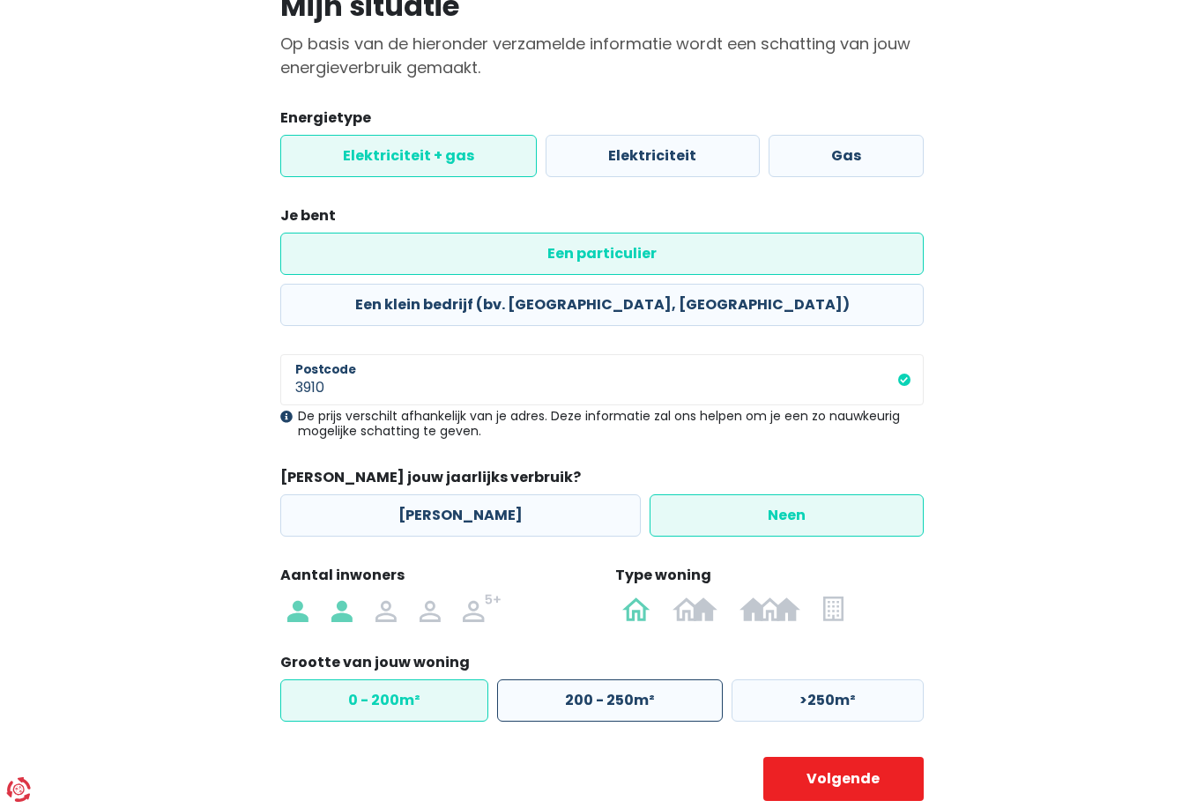
click at [661, 679] on label "200 - 250m²" at bounding box center [610, 700] width 226 height 42
click at [661, 679] on input "200 - 250m²" at bounding box center [610, 700] width 226 height 42
radio input "true"
radio input "false"
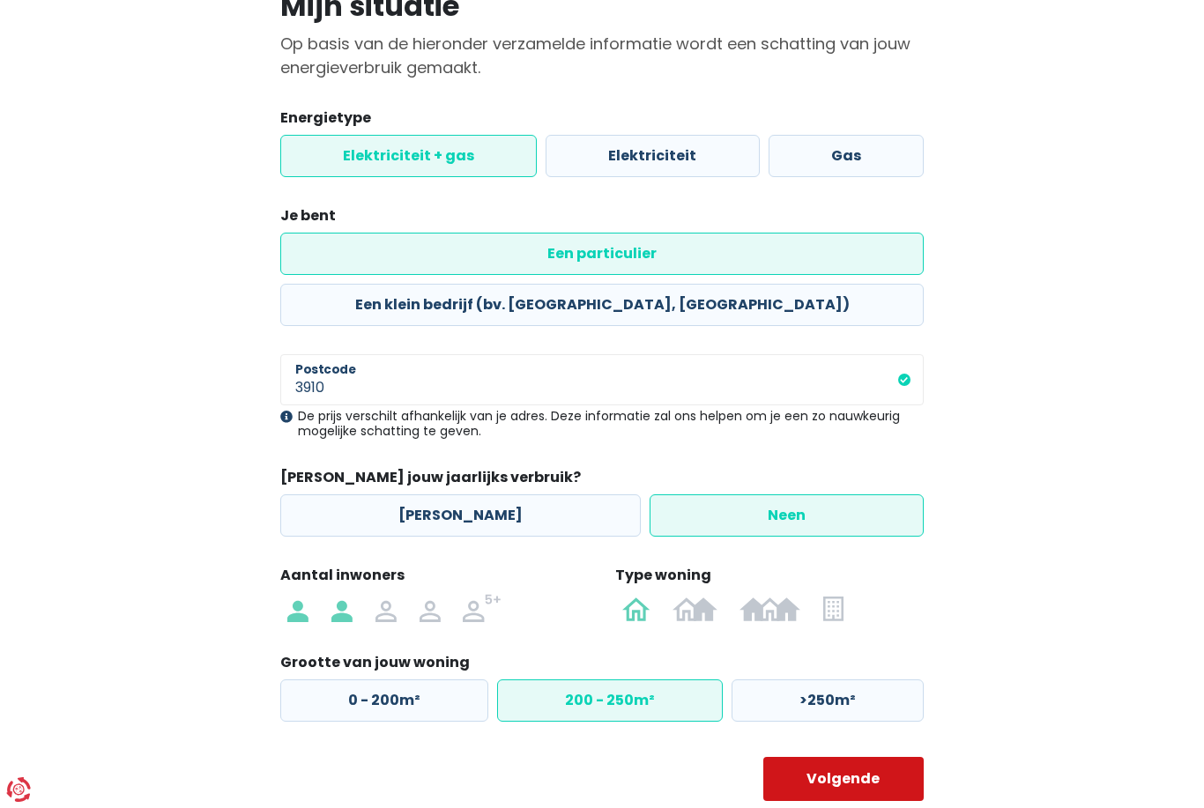
click at [852, 757] on button "Volgende" at bounding box center [843, 779] width 161 height 44
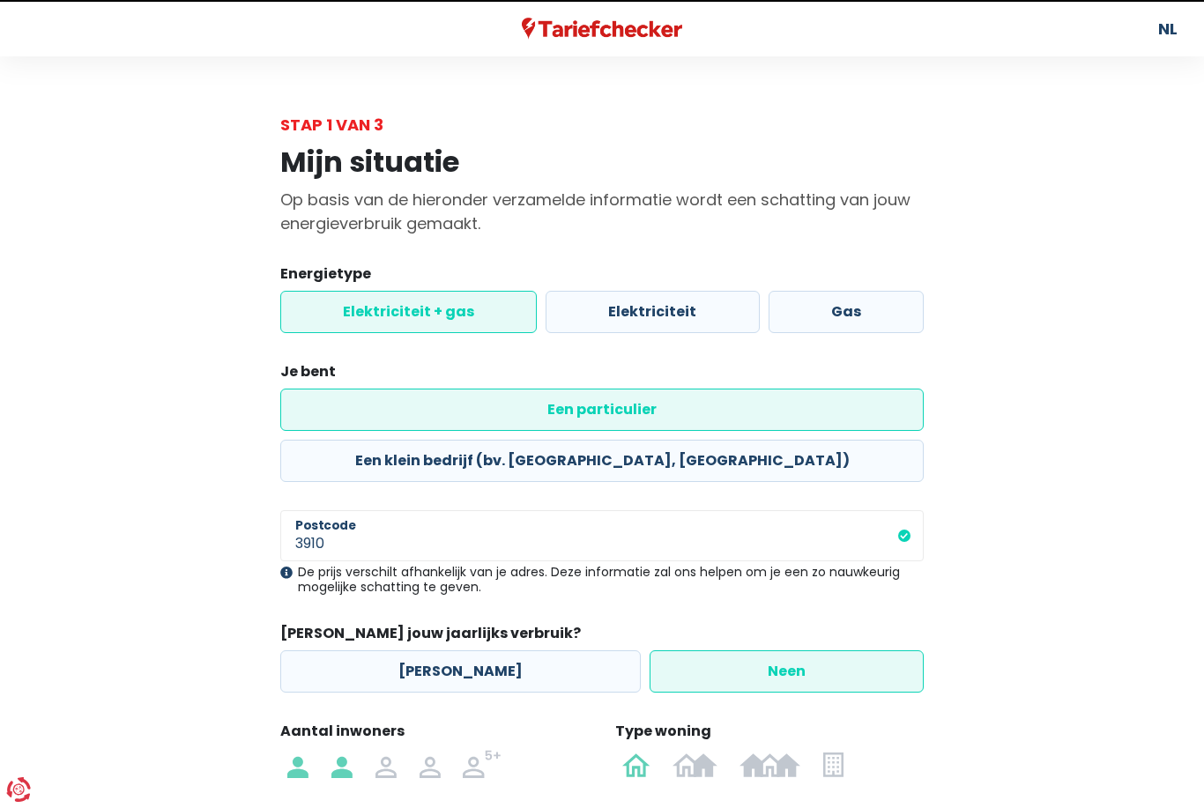
select select "day_night_bi_hourly"
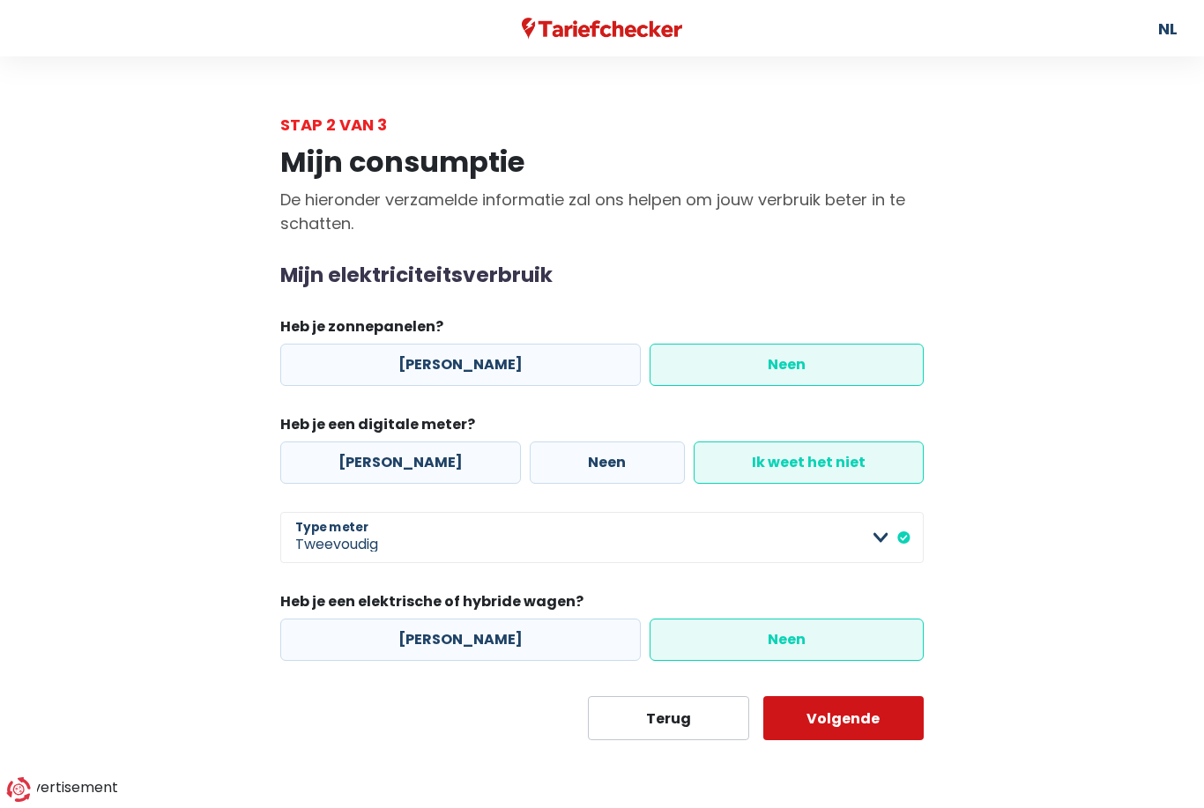
click at [858, 729] on button "Volgende" at bounding box center [843, 718] width 161 height 44
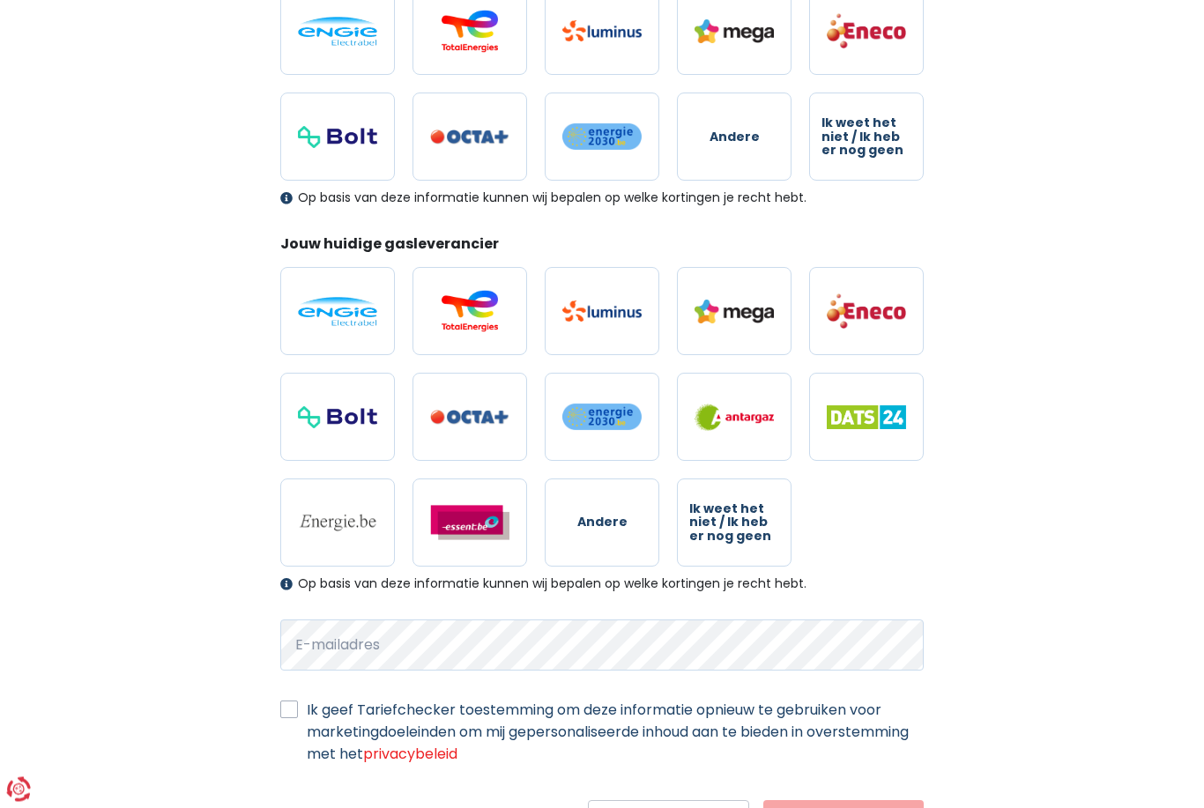
scroll to position [348, 0]
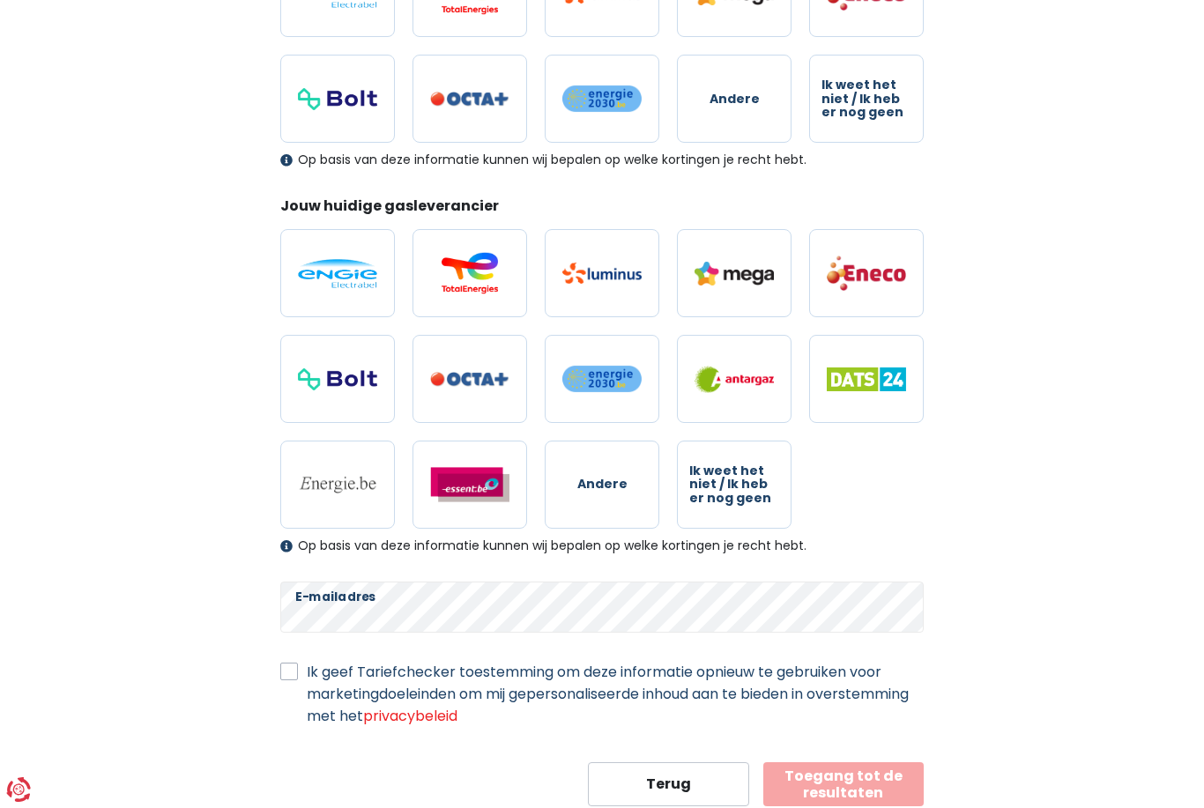
click at [908, 683] on label "Ik geef Tariefchecker toestemming om deze informatie opnieuw te gebruiken voor …" at bounding box center [615, 694] width 617 height 66
click at [298, 679] on input "Ik geef Tariefchecker toestemming om deze informatie opnieuw te gebruiken voor …" at bounding box center [289, 670] width 18 height 18
checkbox input "true"
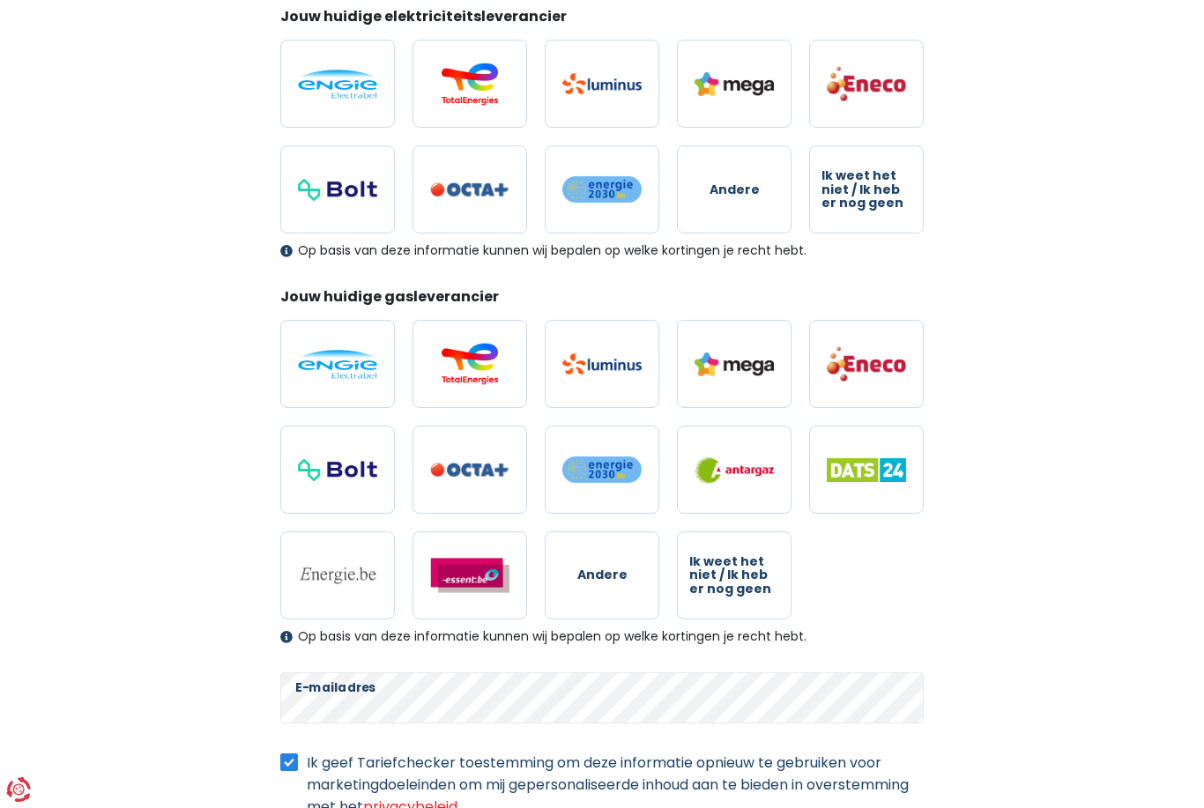
scroll to position [256, 0]
click at [878, 198] on span "Ik weet het niet / Ik heb er nog geen" at bounding box center [866, 190] width 90 height 41
click at [878, 198] on input "Ik weet het niet / Ik heb er nog geen" at bounding box center [866, 190] width 115 height 88
radio input "true"
click at [748, 577] on span "Ik weet het niet / Ik heb er nog geen" at bounding box center [734, 576] width 90 height 41
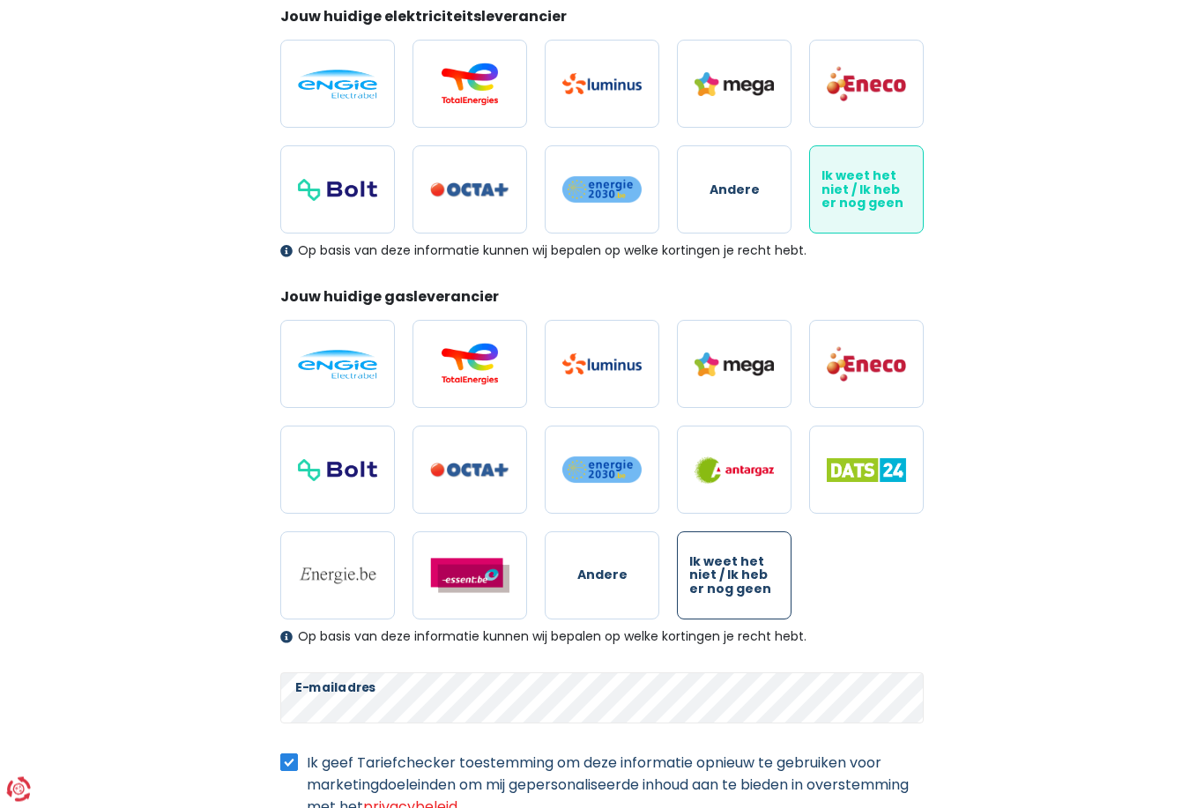
click at [748, 577] on input "Ik weet het niet / Ik heb er nog geen" at bounding box center [734, 576] width 115 height 88
radio input "true"
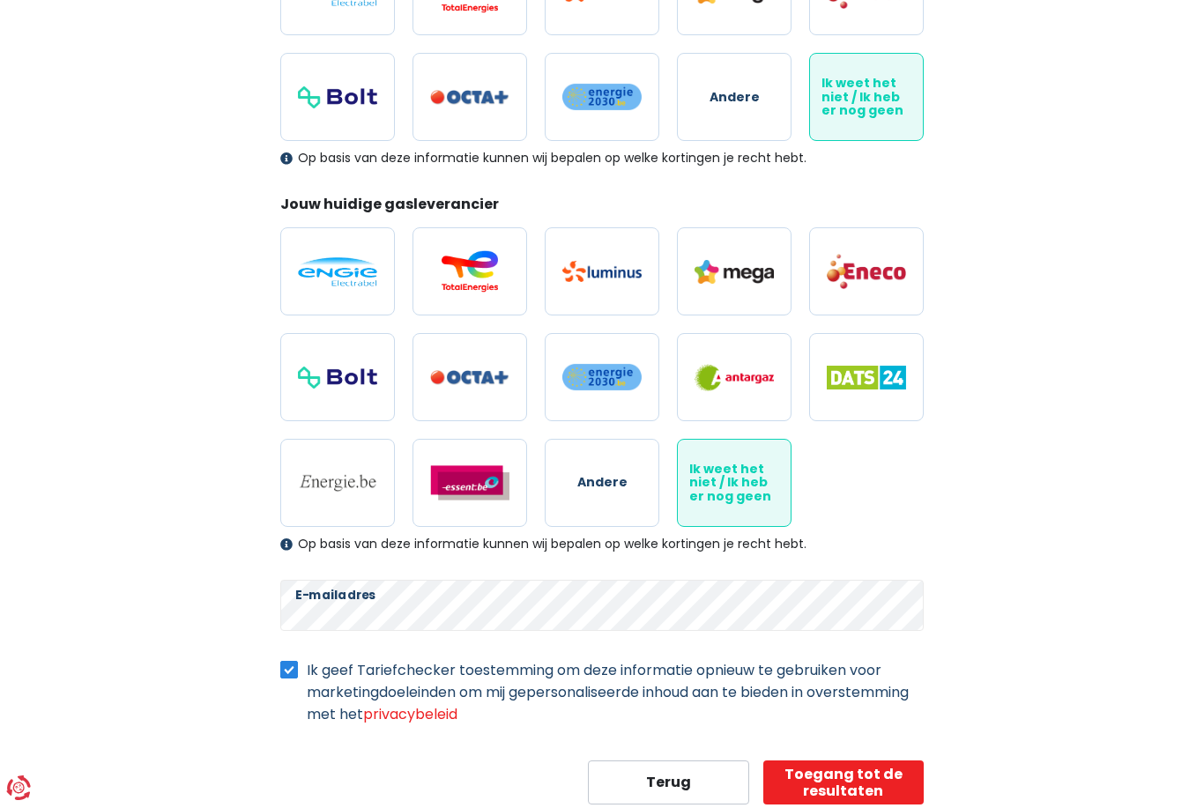
scroll to position [346, 0]
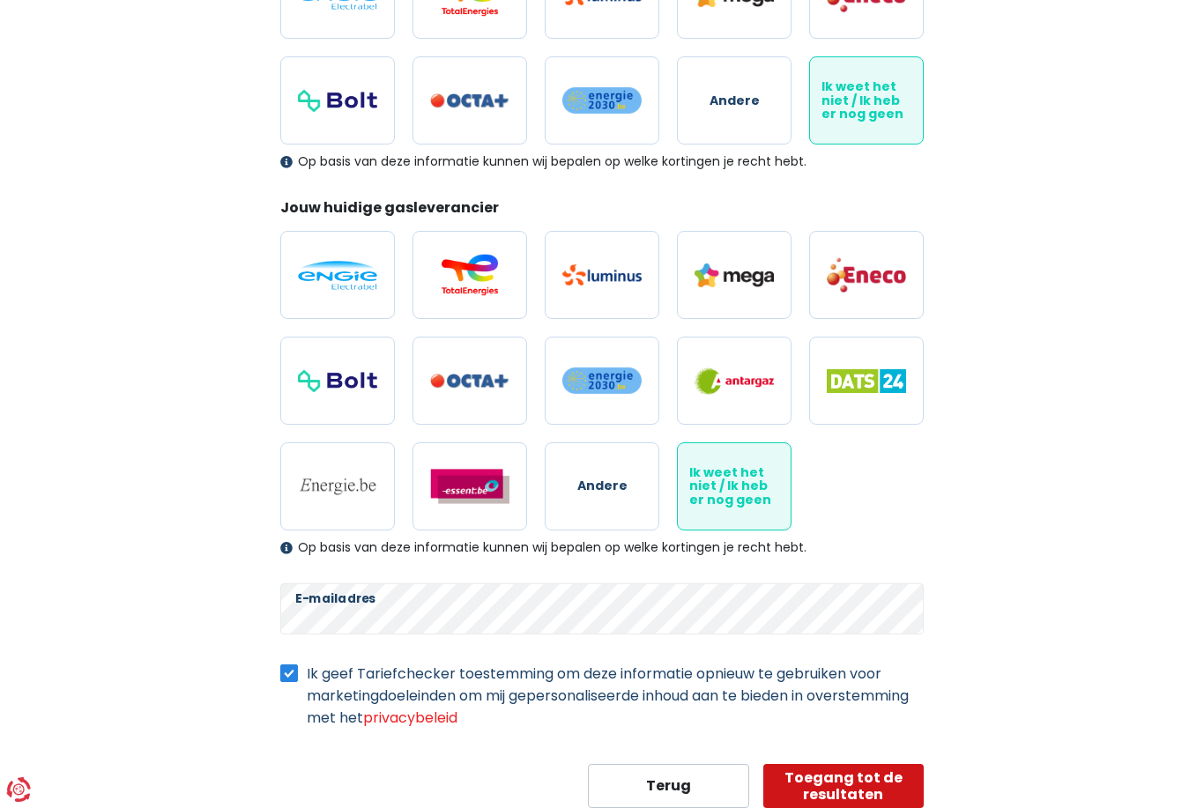
click at [885, 779] on button "Toegang tot de resultaten" at bounding box center [843, 786] width 161 height 44
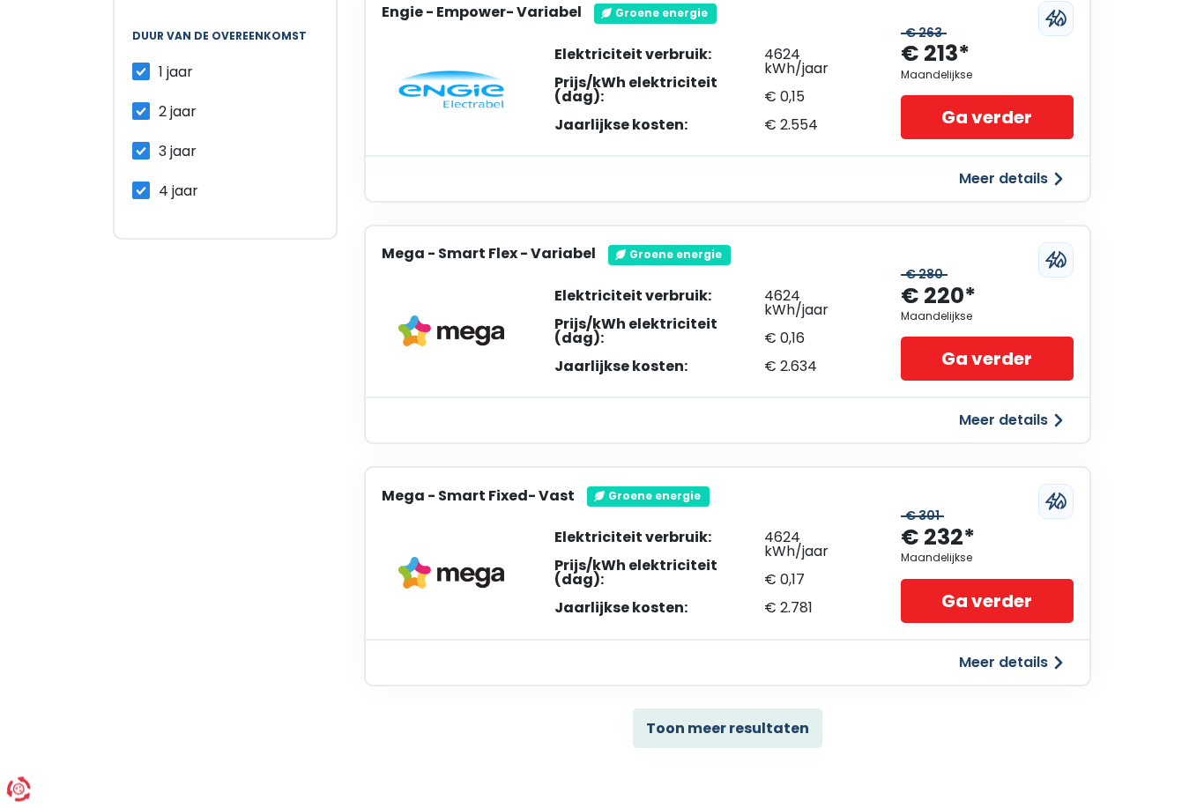
scroll to position [876, 0]
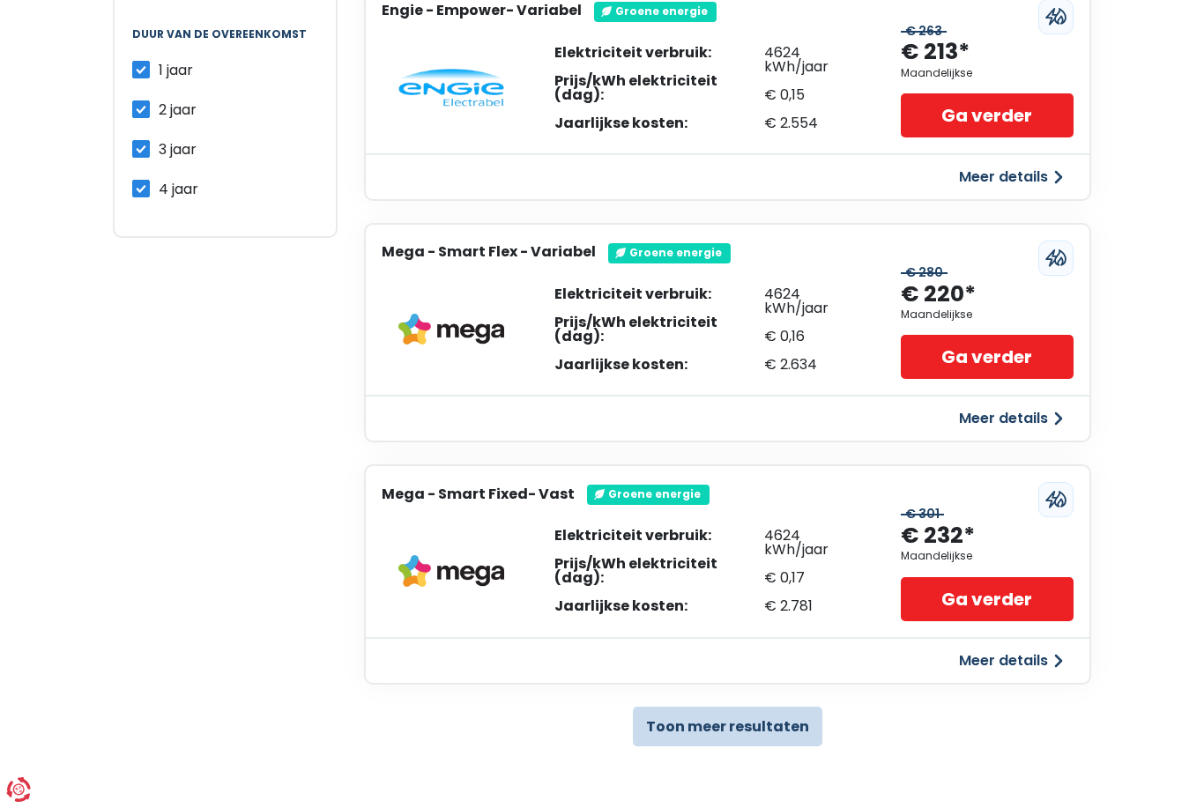
click at [740, 710] on button "Toon meer resultaten" at bounding box center [727, 727] width 189 height 40
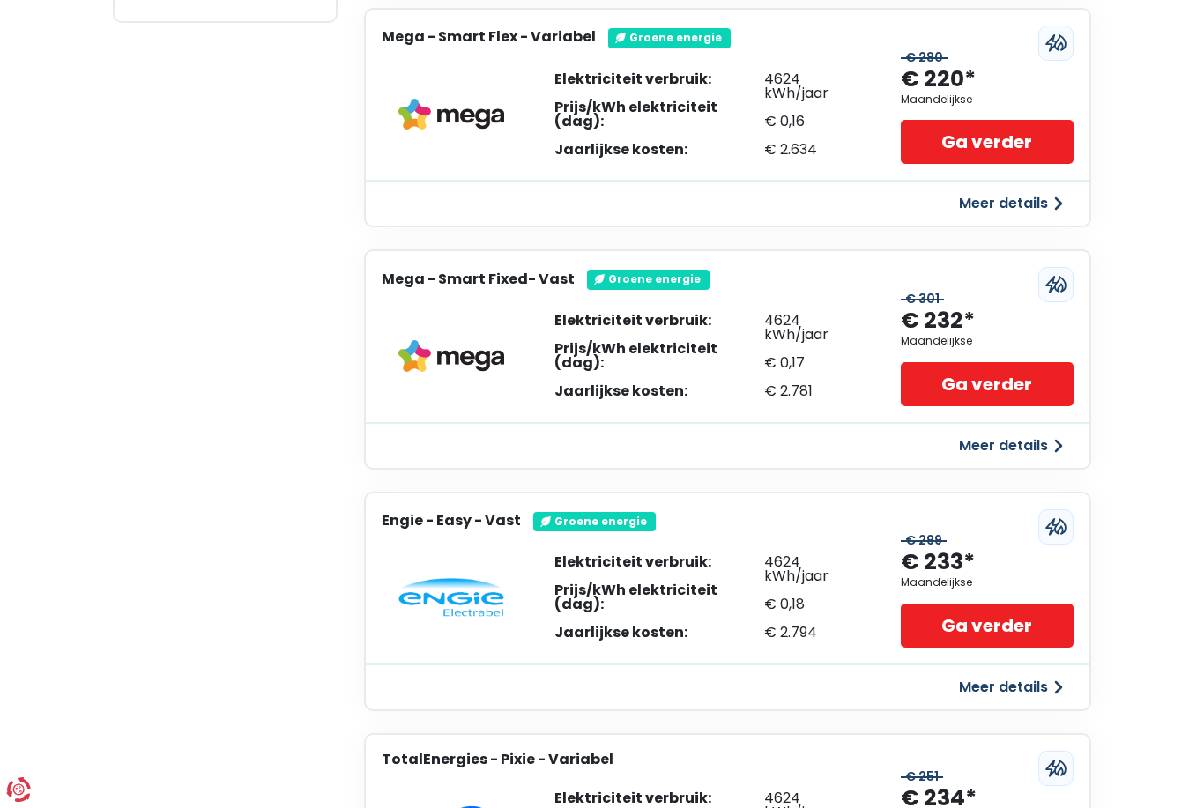
scroll to position [0, 0]
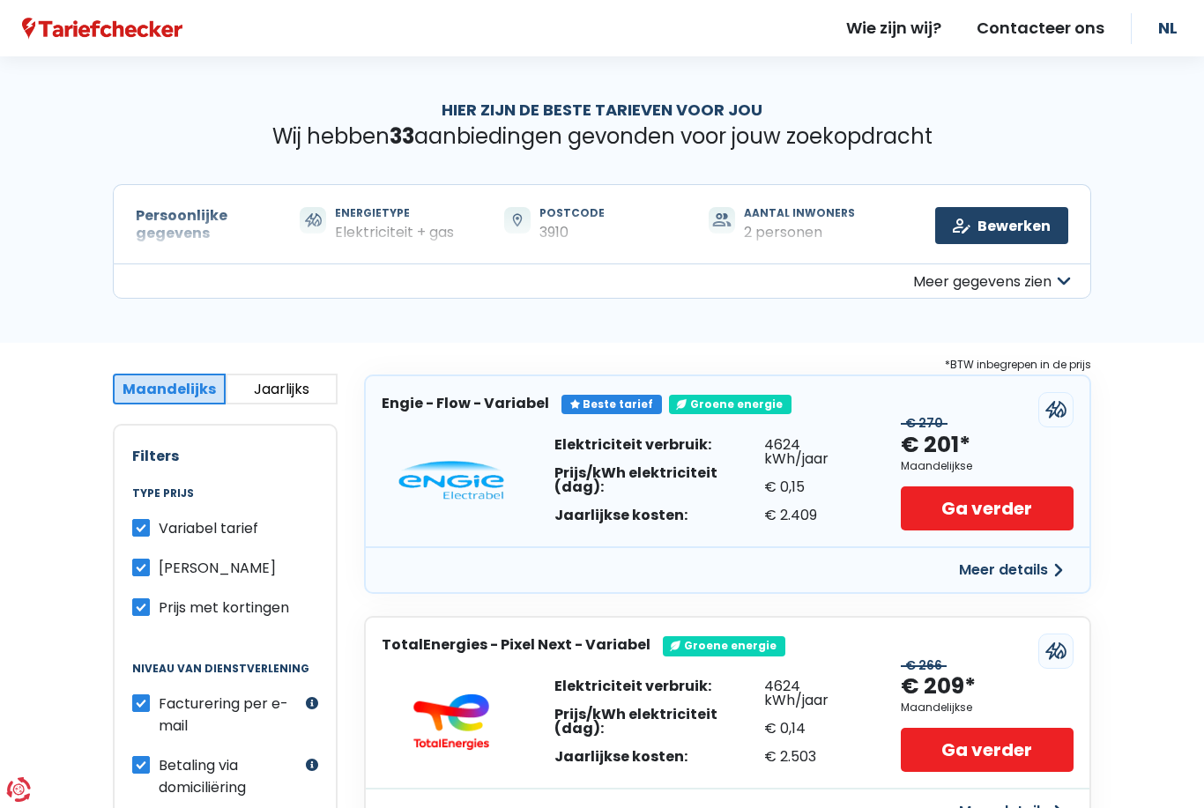
click at [1044, 565] on button "Meer details" at bounding box center [1010, 570] width 125 height 32
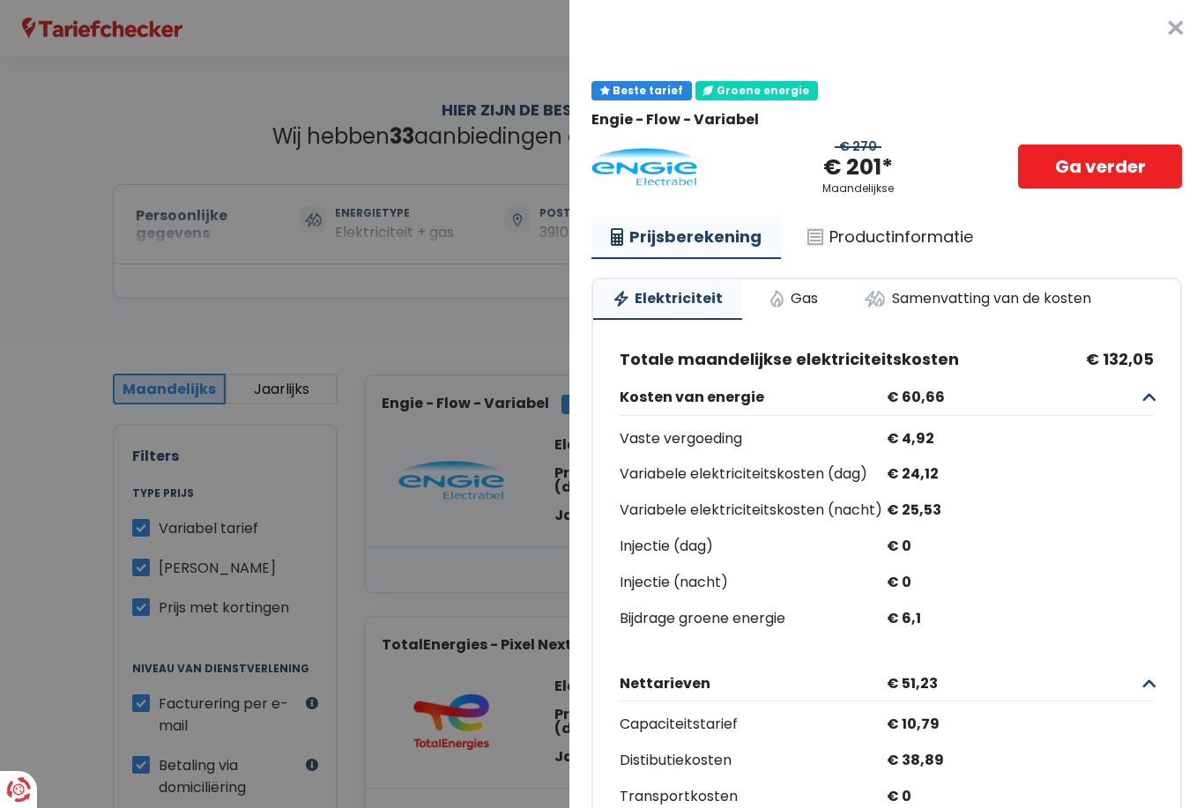
click at [1180, 37] on button "×" at bounding box center [1175, 28] width 56 height 56
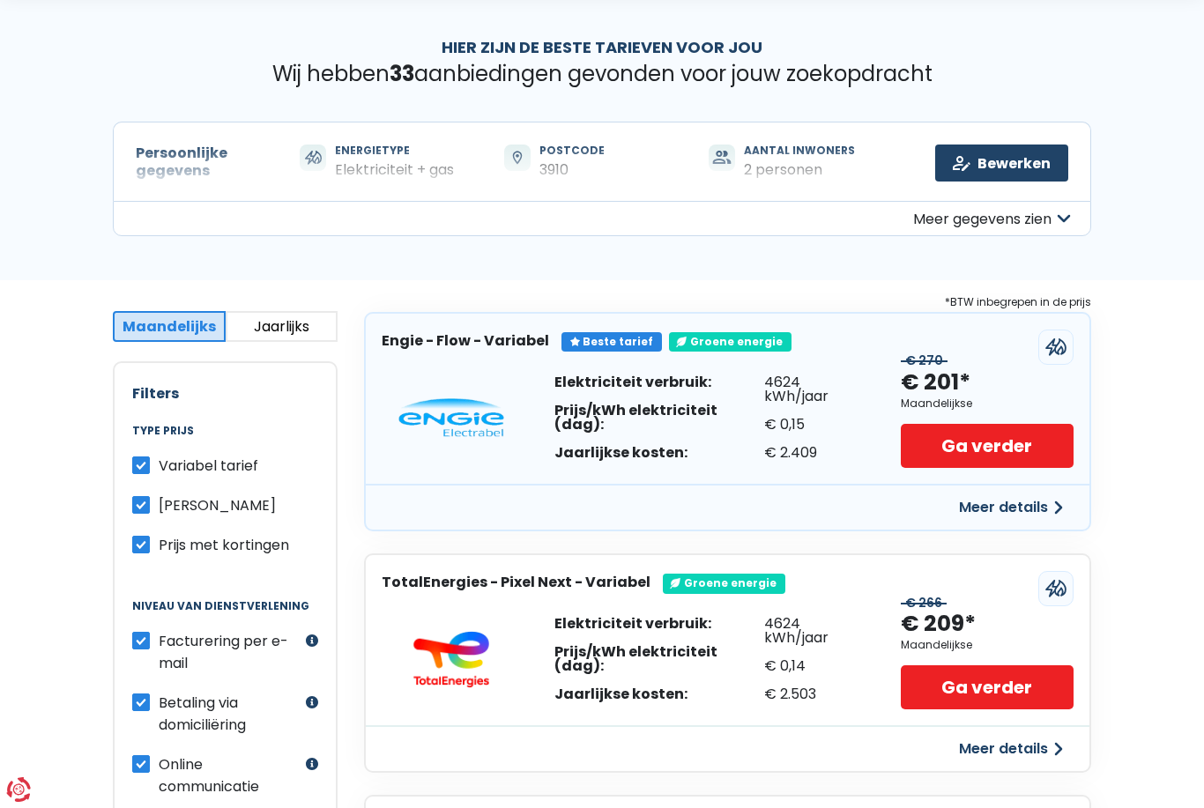
scroll to position [62, 0]
click at [188, 220] on button "Meer gegevens zien" at bounding box center [602, 219] width 978 height 35
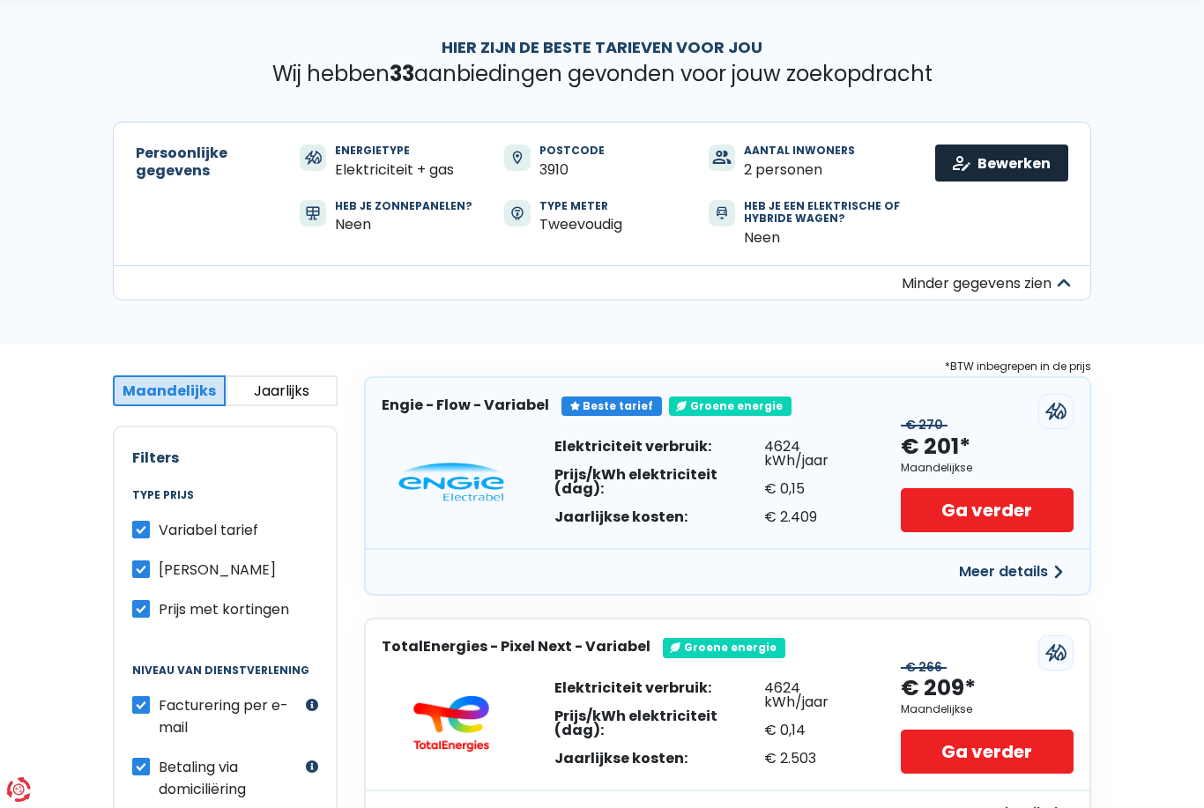
click at [1034, 149] on link "Bewerken" at bounding box center [1001, 163] width 133 height 37
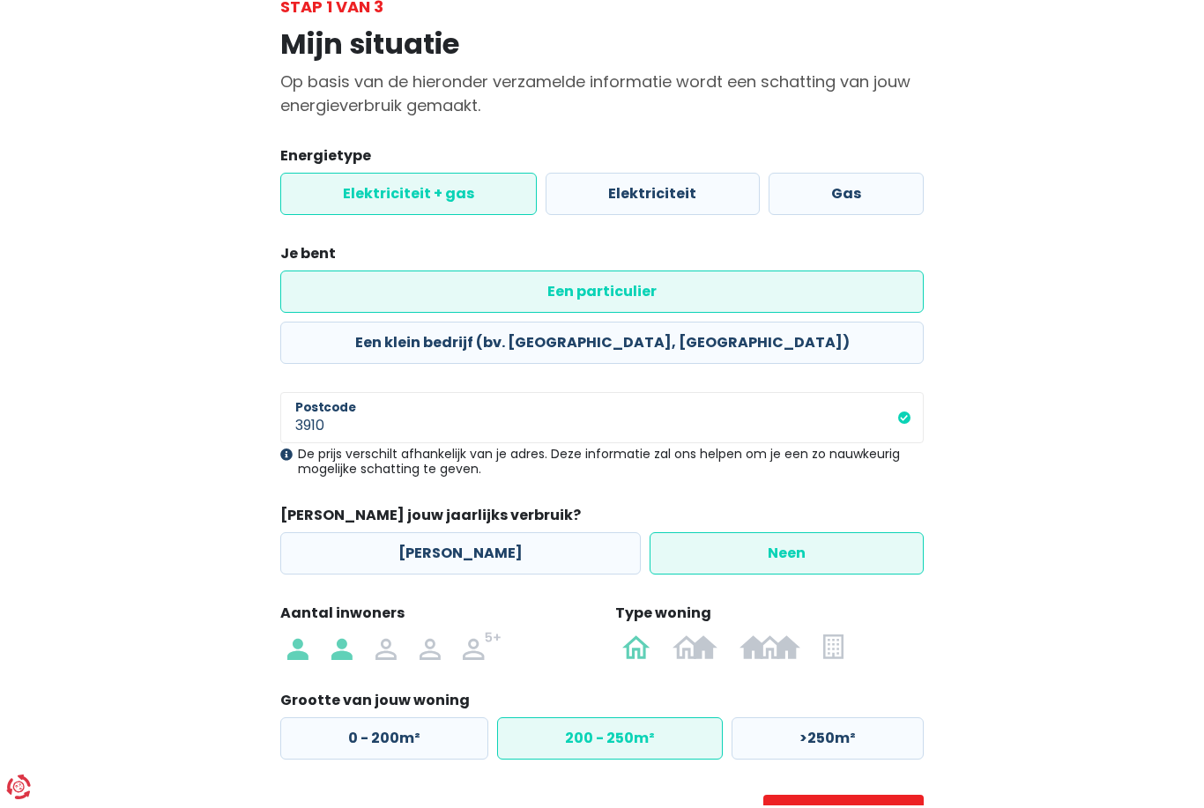
scroll to position [100, 0]
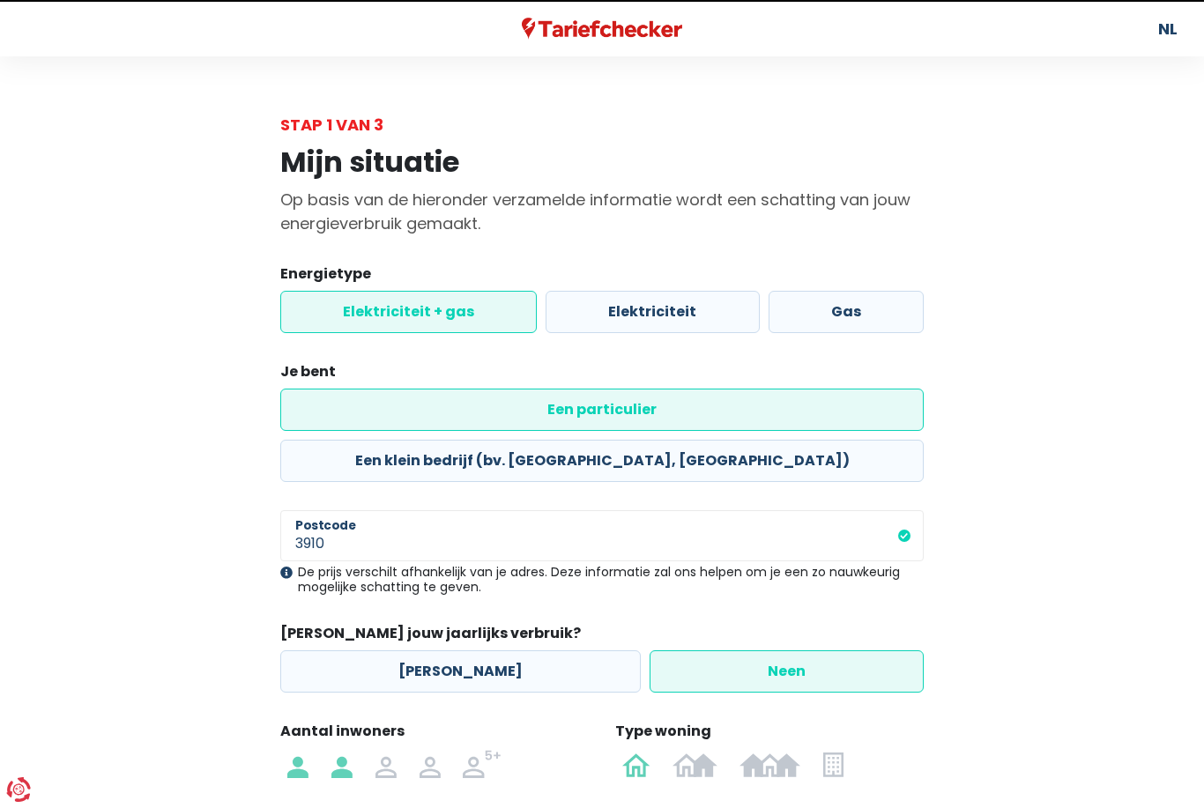
select select "day_night_bi_hourly"
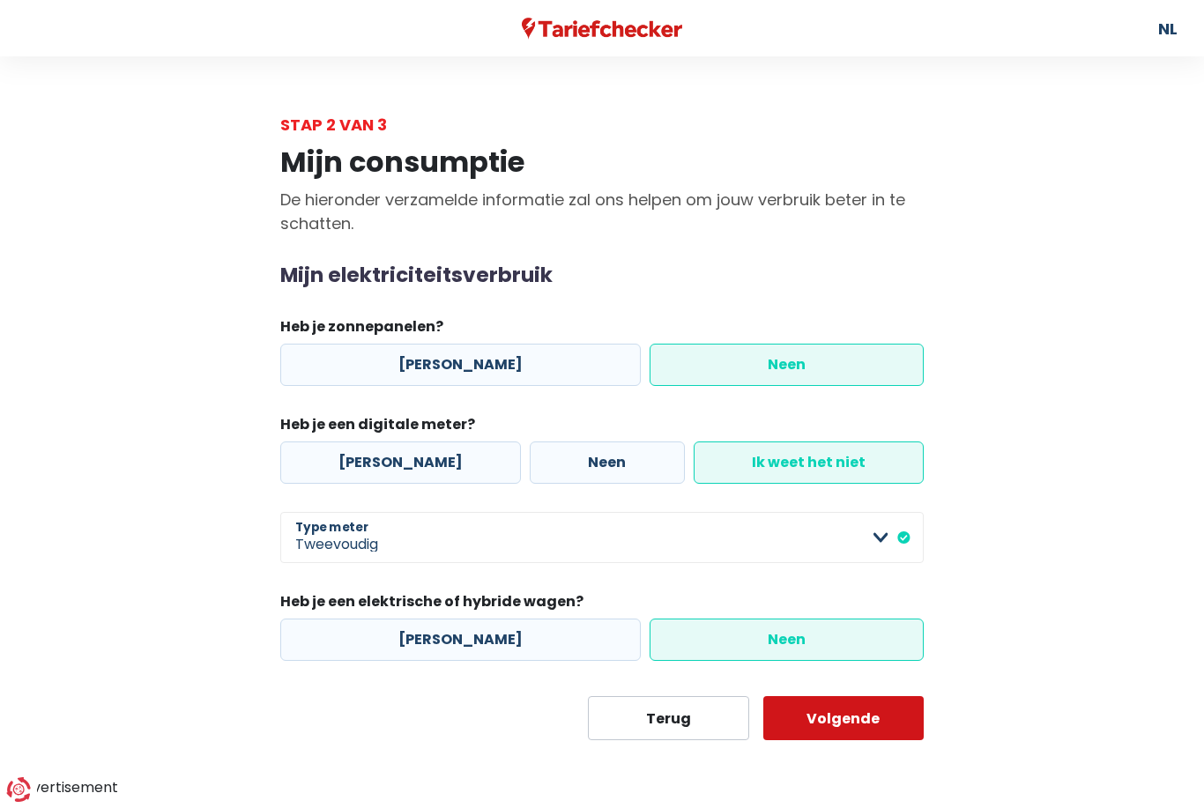
click at [863, 718] on button "Volgende" at bounding box center [843, 718] width 161 height 44
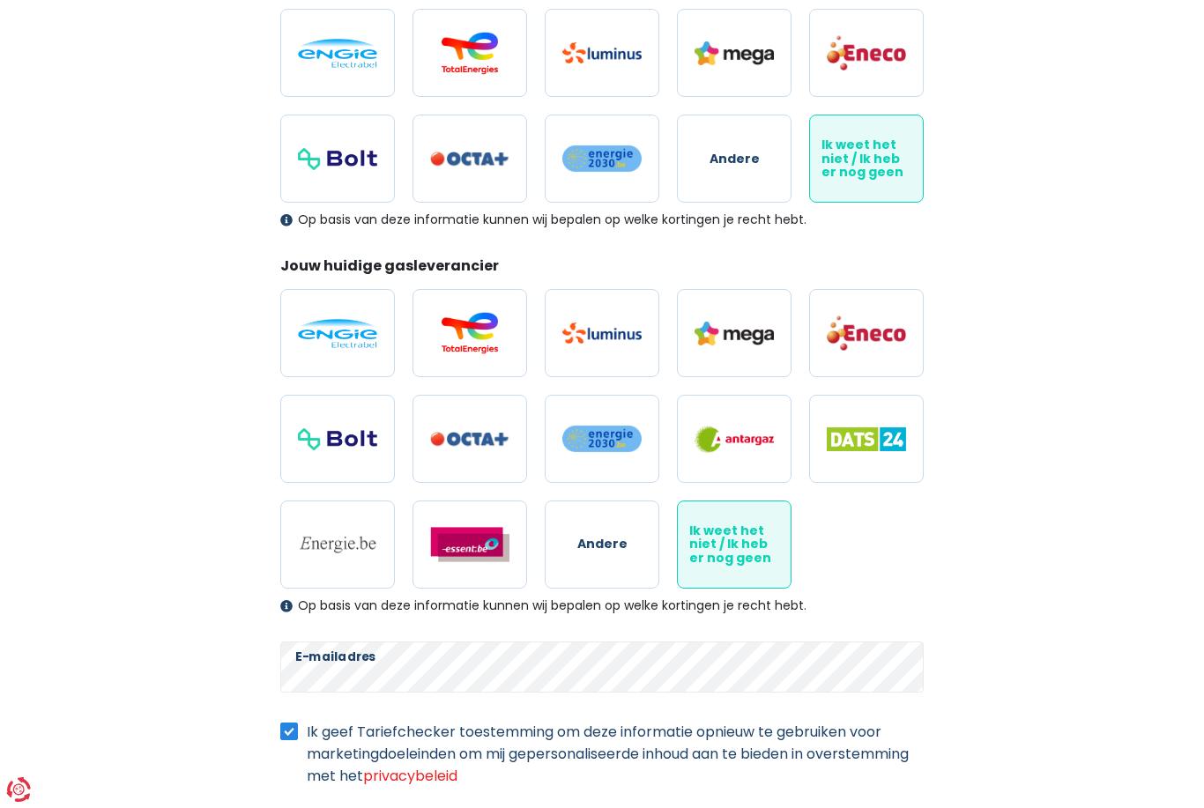
scroll to position [348, 0]
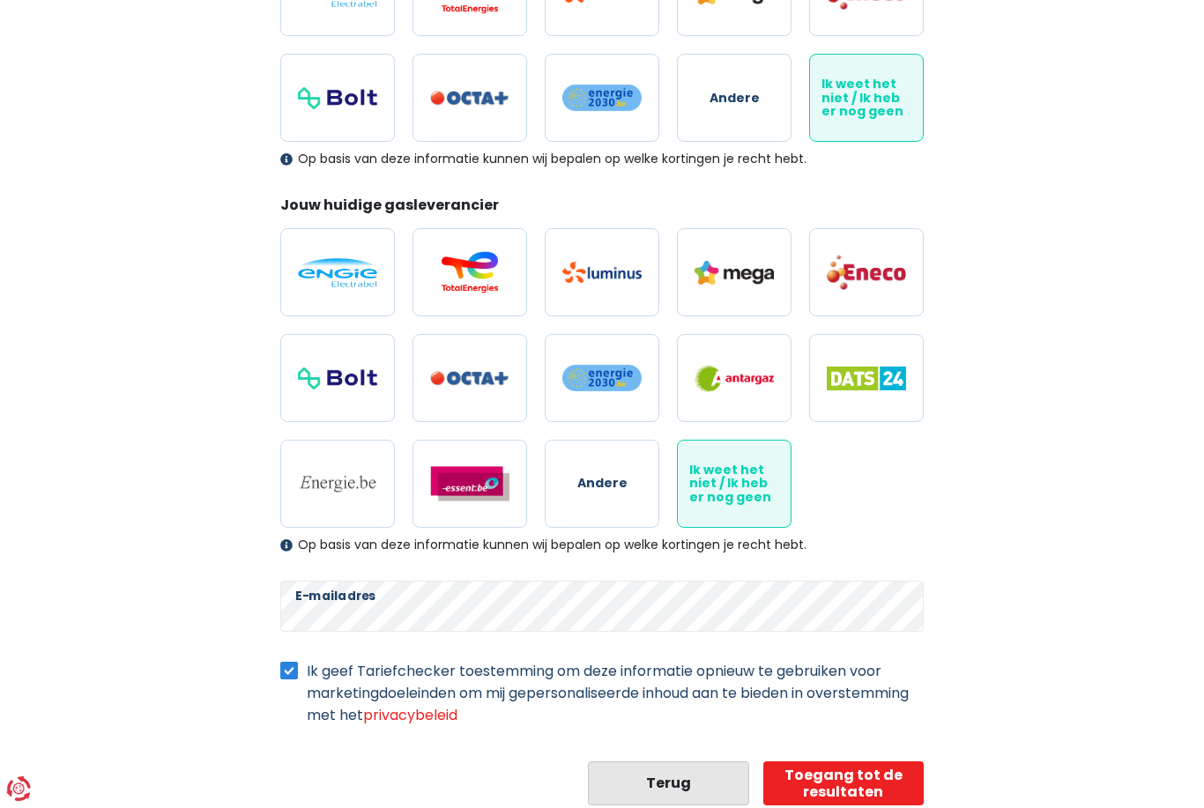
click at [677, 786] on button "Terug" at bounding box center [668, 784] width 161 height 44
select select "day_night_bi_hourly"
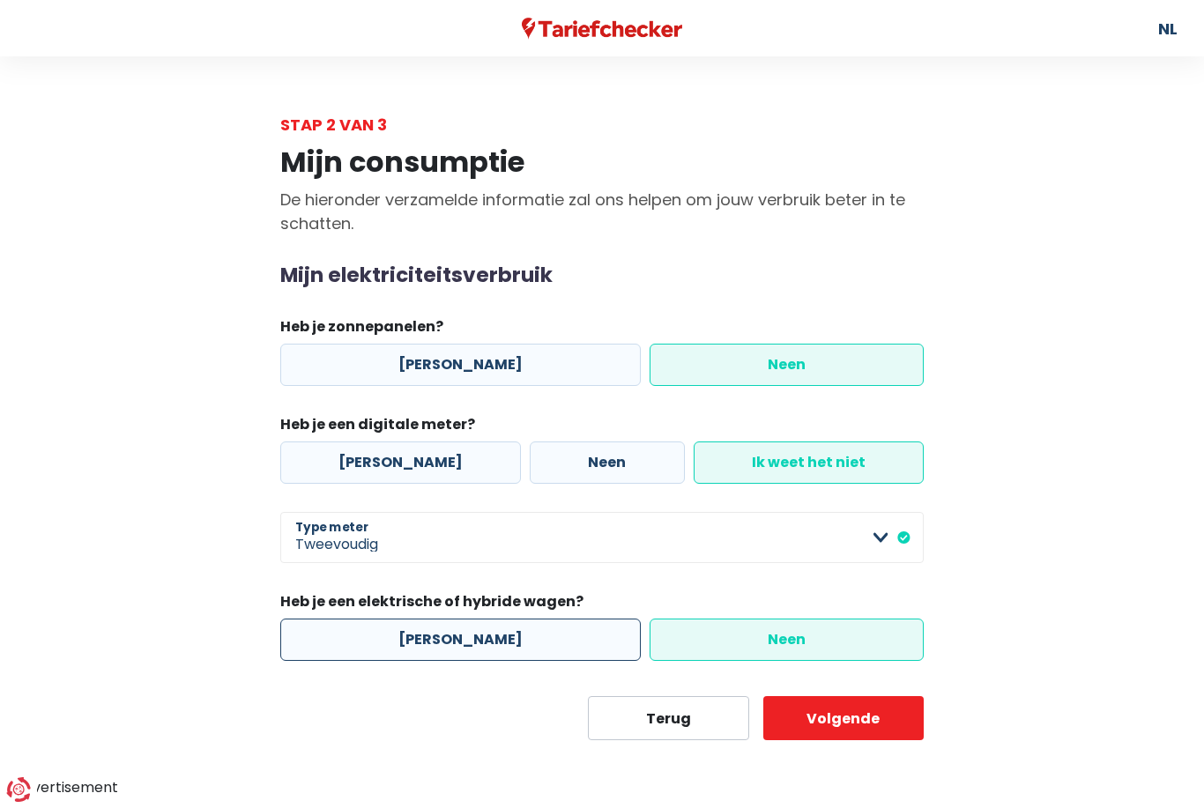
click at [557, 621] on label "[PERSON_NAME]" at bounding box center [460, 640] width 360 height 42
click at [557, 621] on input "[PERSON_NAME]" at bounding box center [460, 640] width 360 height 42
radio input "true"
radio input "false"
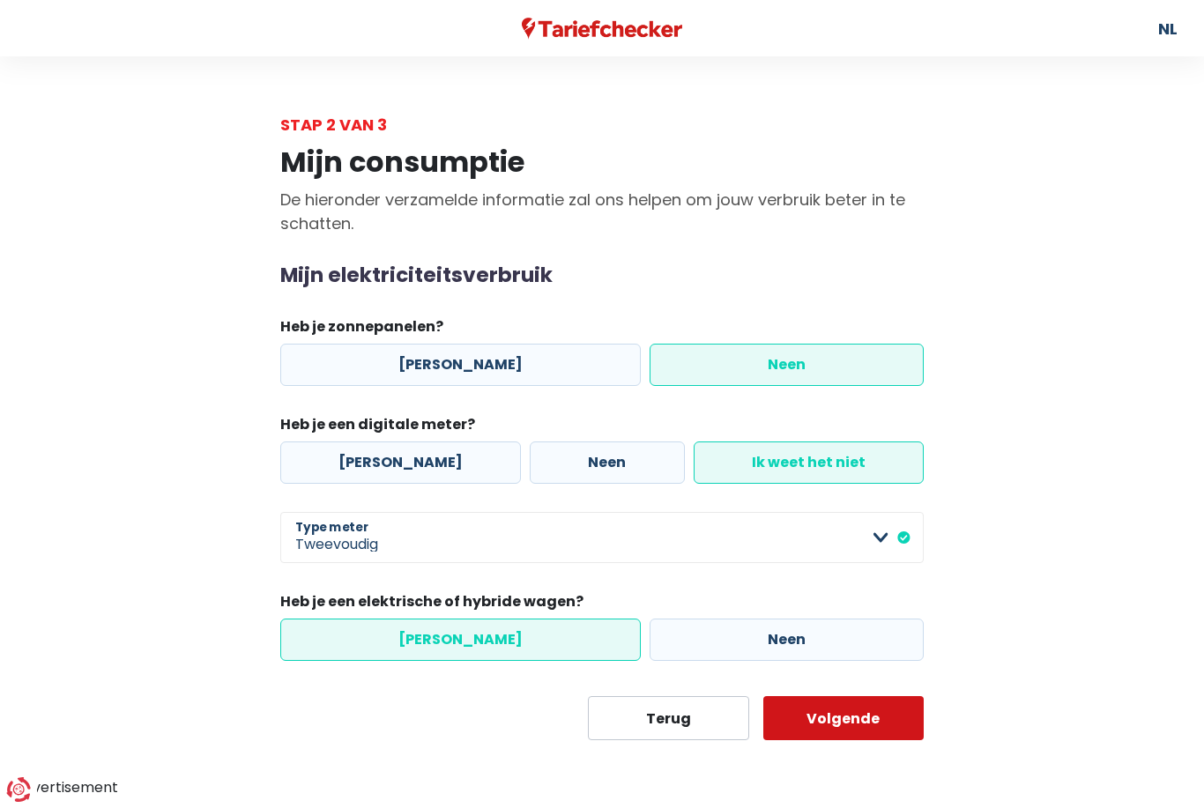
click at [900, 725] on button "Volgende" at bounding box center [843, 718] width 161 height 44
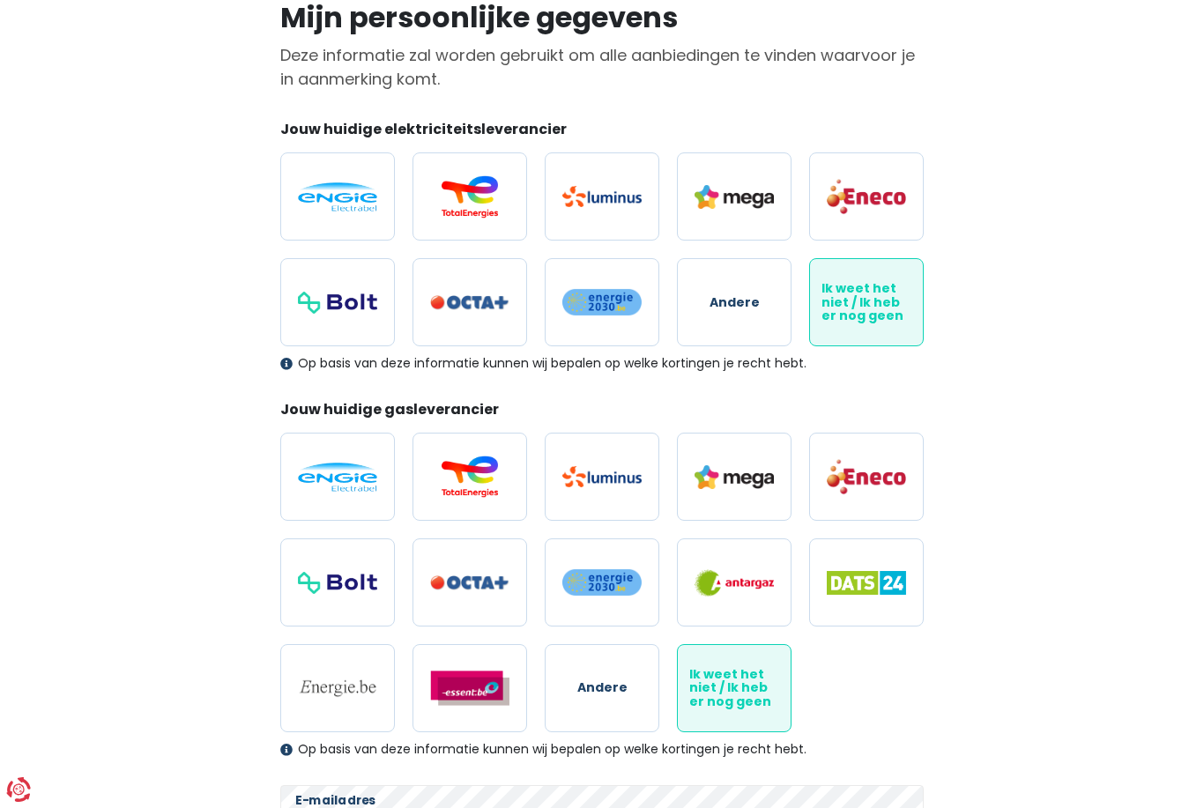
scroll to position [348, 0]
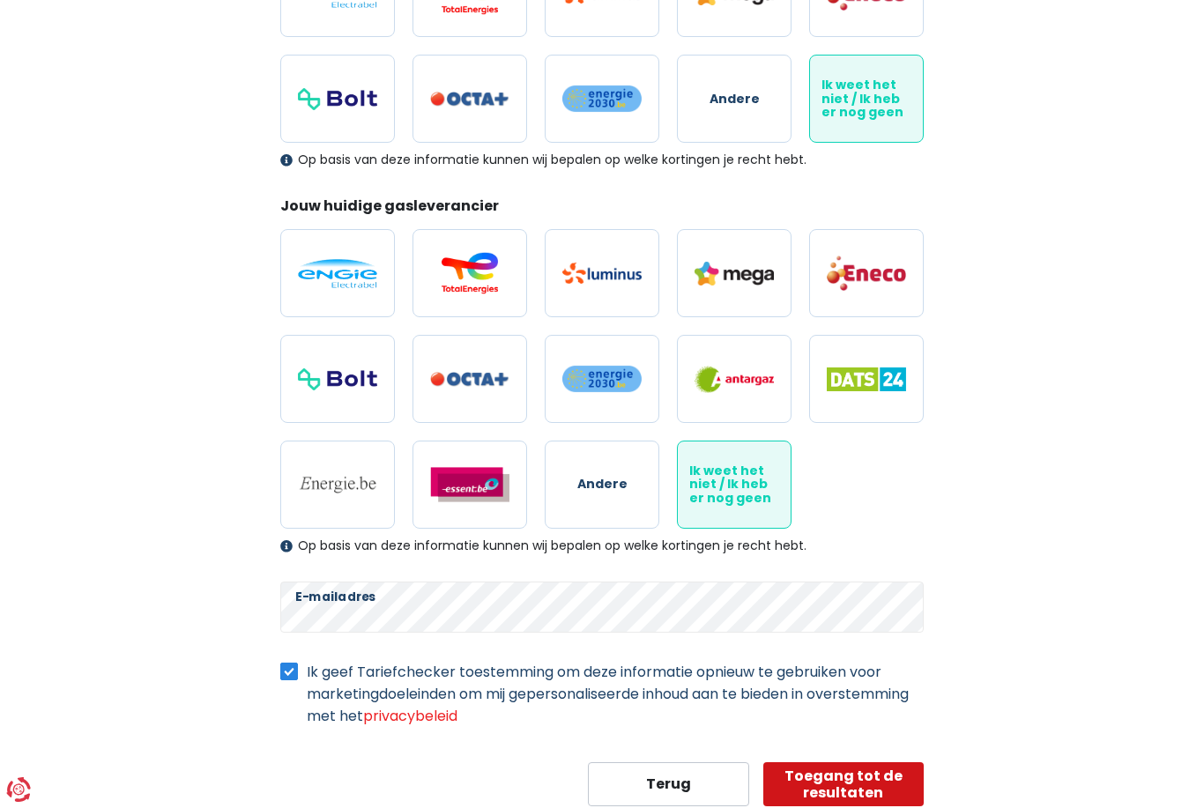
click at [893, 778] on button "Toegang tot de resultaten" at bounding box center [843, 784] width 161 height 44
